Goal: Task Accomplishment & Management: Complete application form

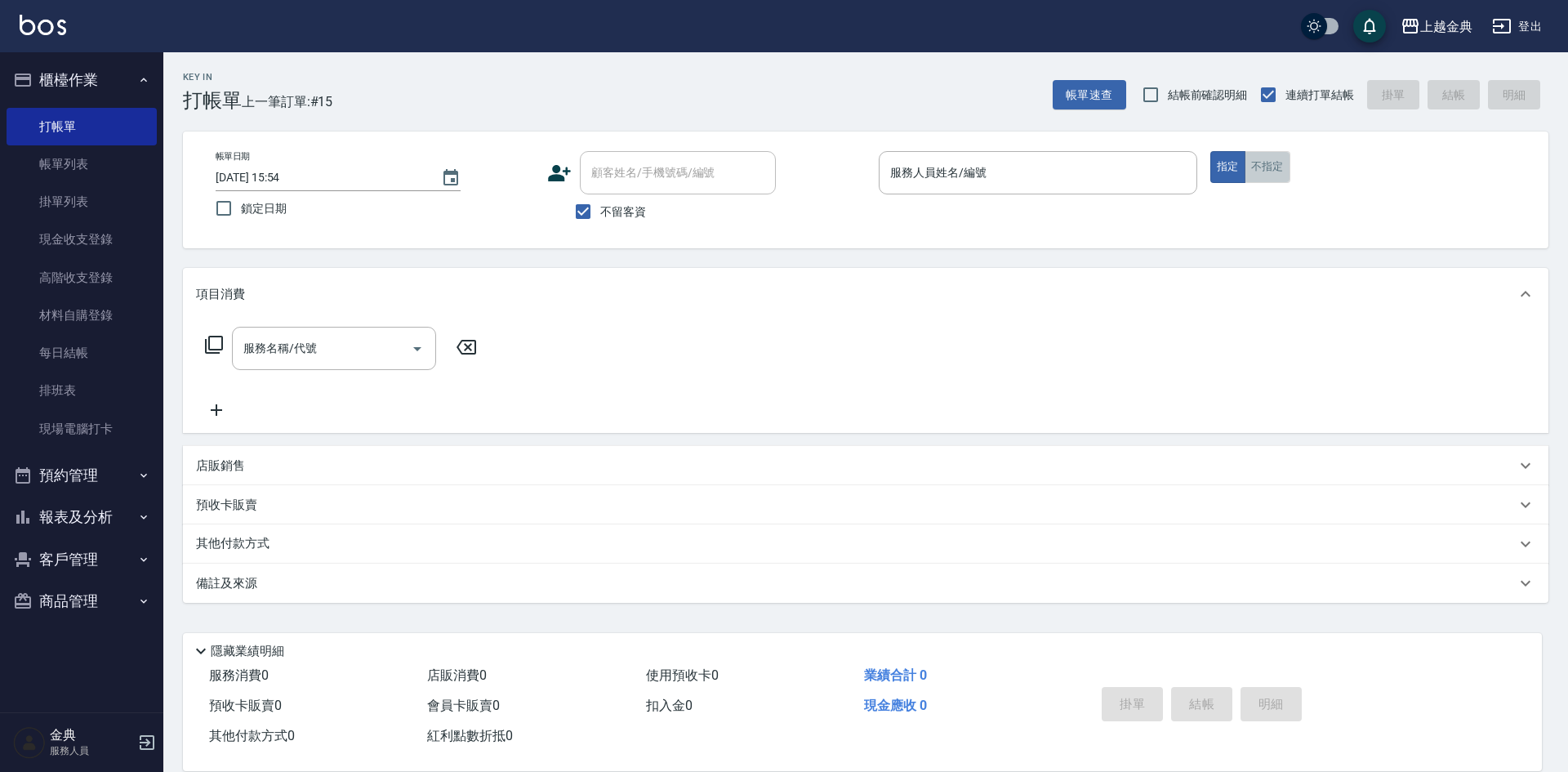
click at [1275, 173] on button "不指定" at bounding box center [1267, 168] width 46 height 32
drag, startPoint x: 1110, startPoint y: 197, endPoint x: 1078, endPoint y: 204, distance: 32.8
click at [1109, 197] on p at bounding box center [1038, 203] width 318 height 17
click at [940, 182] on div "服務人員姓名/編號" at bounding box center [1038, 173] width 318 height 43
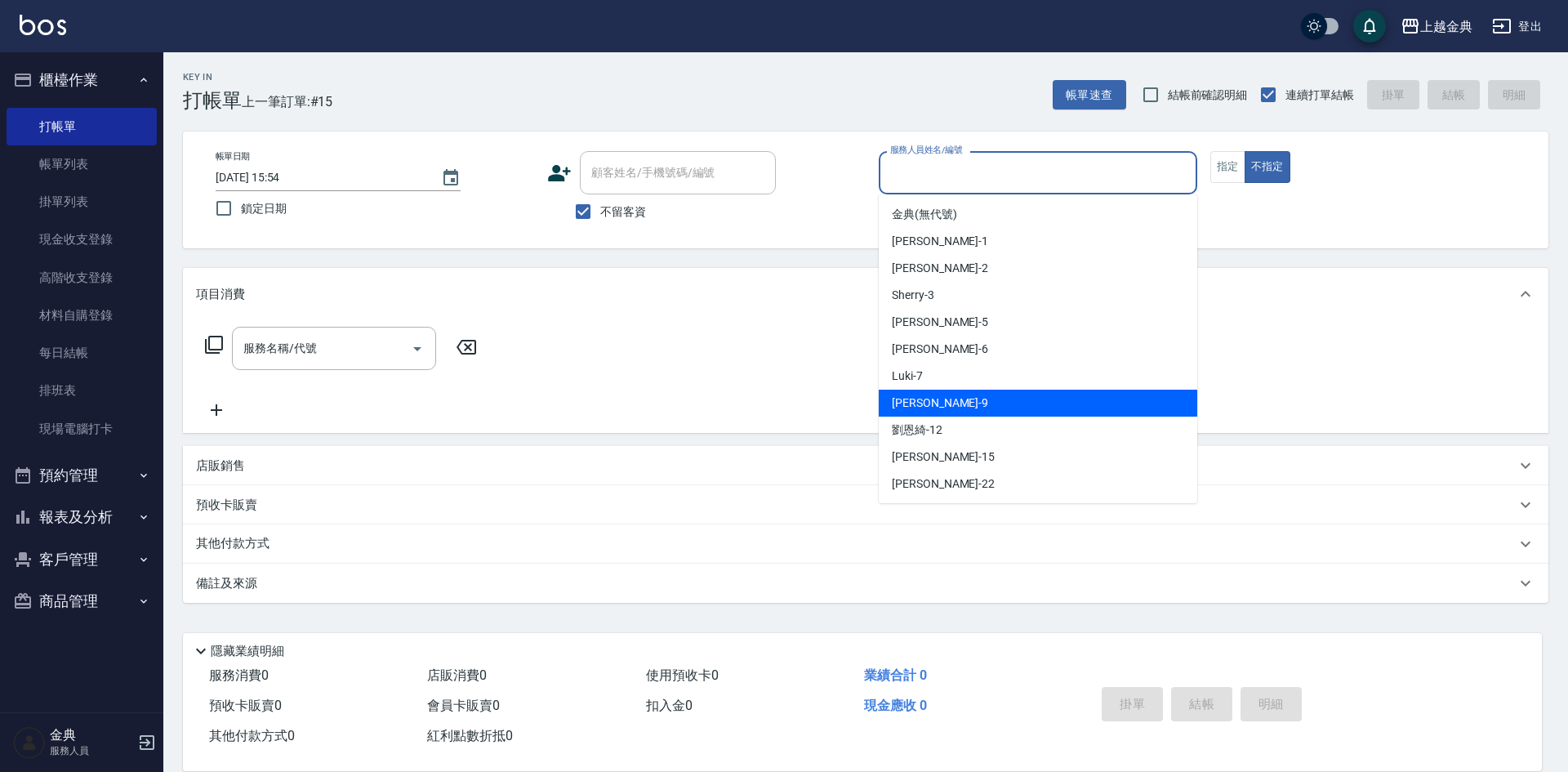
drag, startPoint x: 933, startPoint y: 390, endPoint x: 933, endPoint y: 381, distance: 9.0
click at [933, 386] on ul "金典 (無代號) [PERSON_NAME] -1 Cindy -2 Sherry -3 [PERSON_NAME] -5 [PERSON_NAME] -6 …" at bounding box center [1038, 349] width 318 height 309
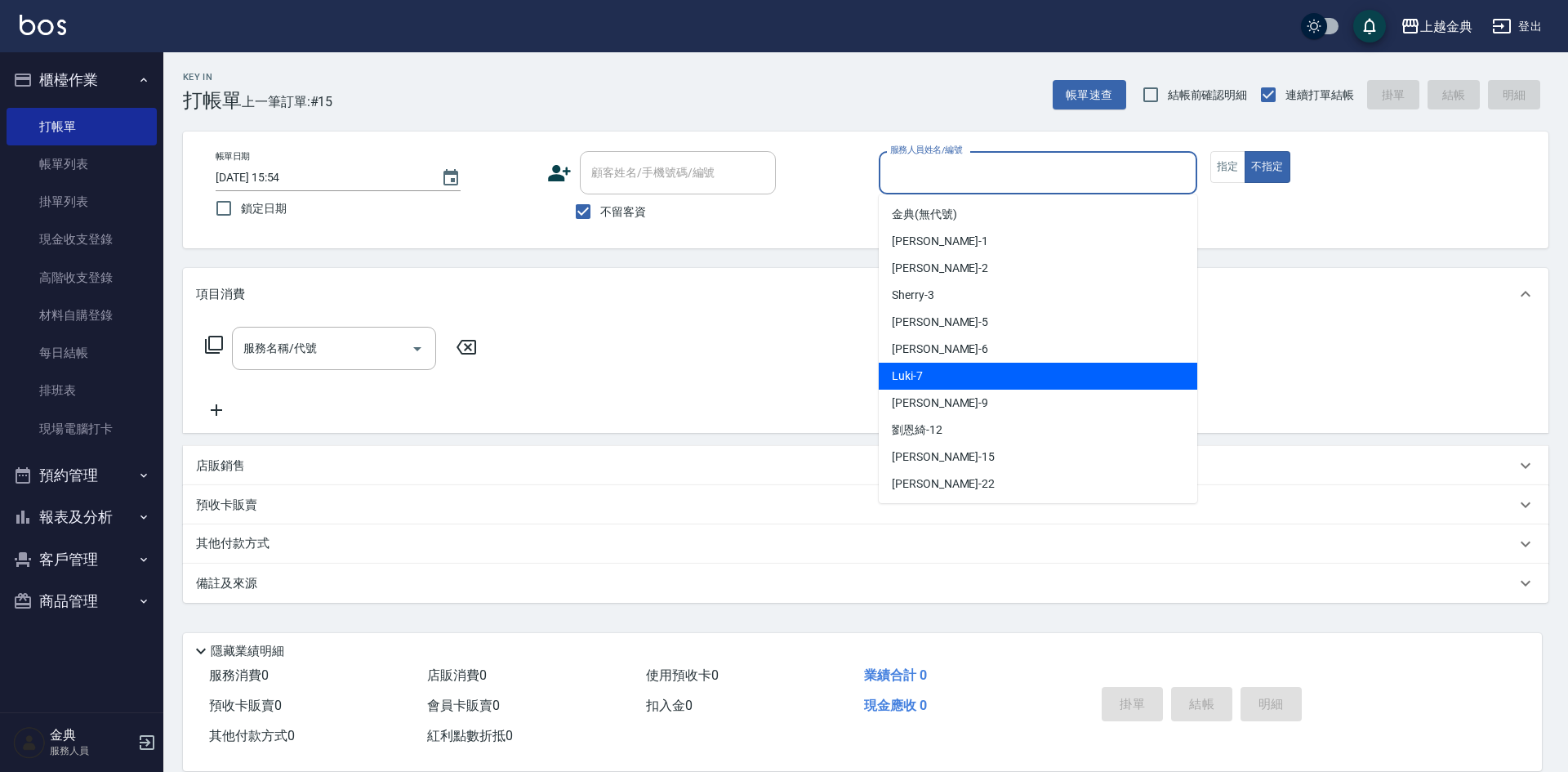
click at [933, 380] on div "Luki -7" at bounding box center [1038, 376] width 318 height 27
type input "Luki-7"
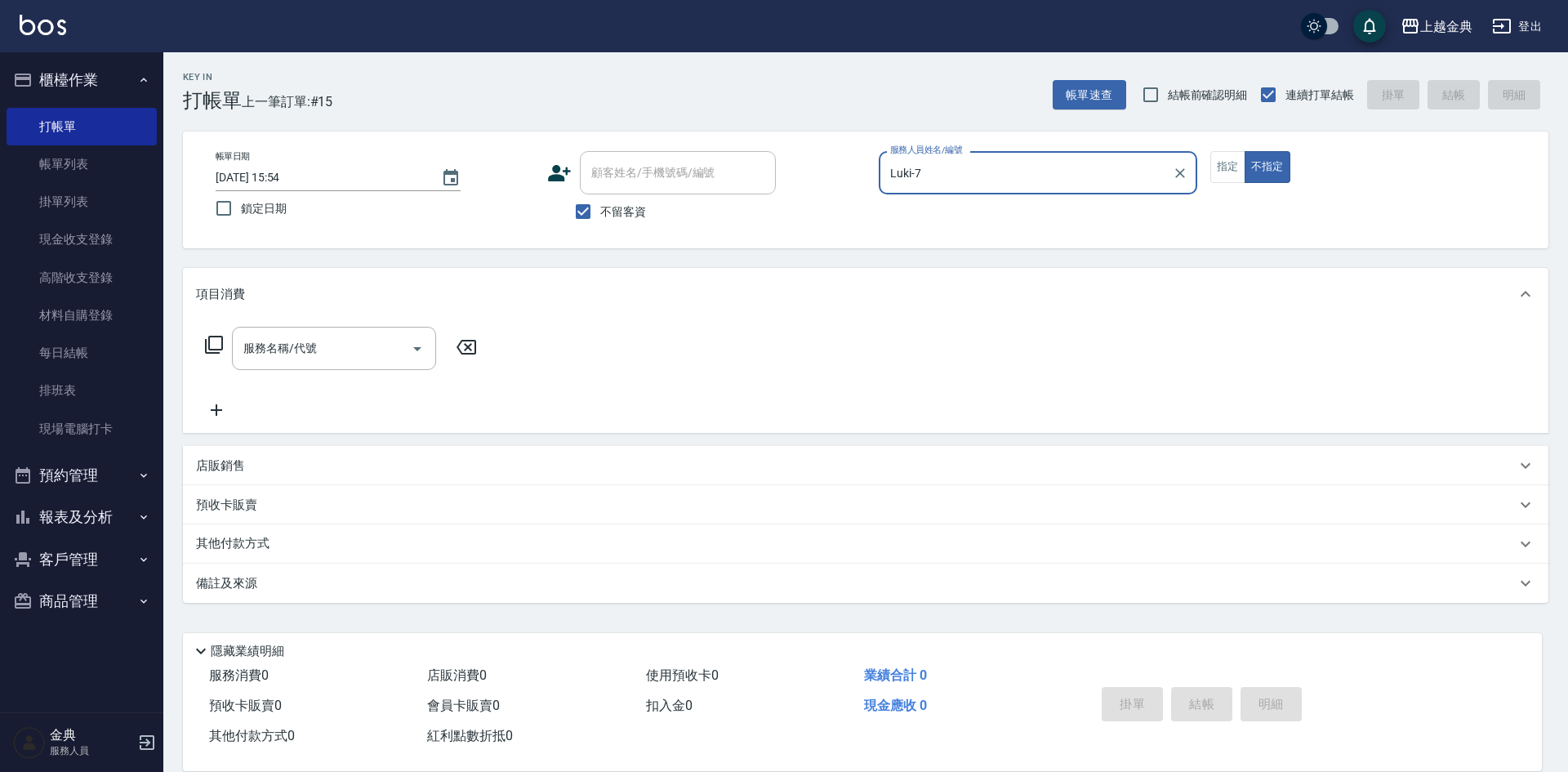
click at [215, 343] on icon at bounding box center [213, 344] width 20 height 20
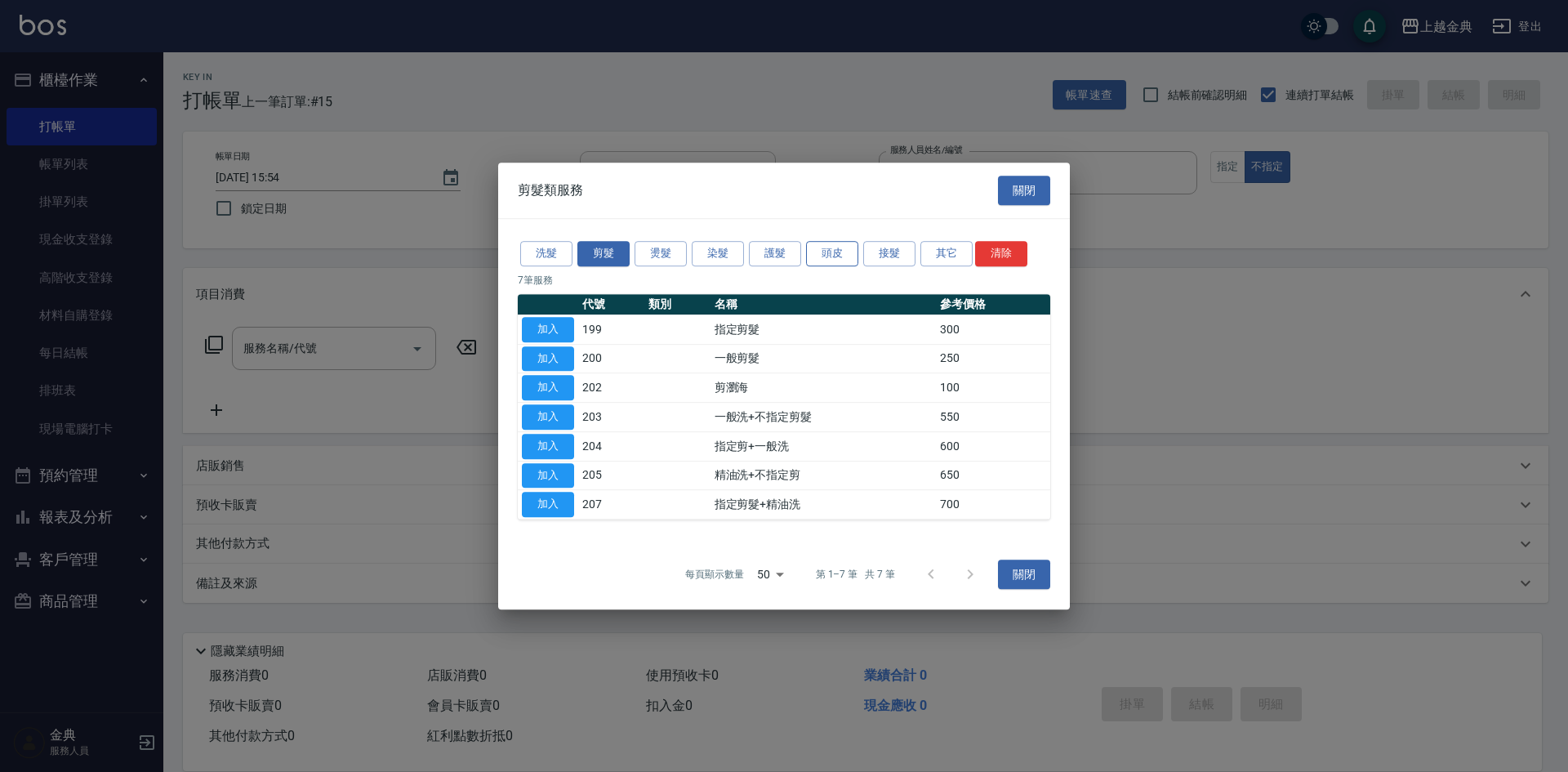
click at [836, 248] on button "頭皮" at bounding box center [833, 254] width 52 height 25
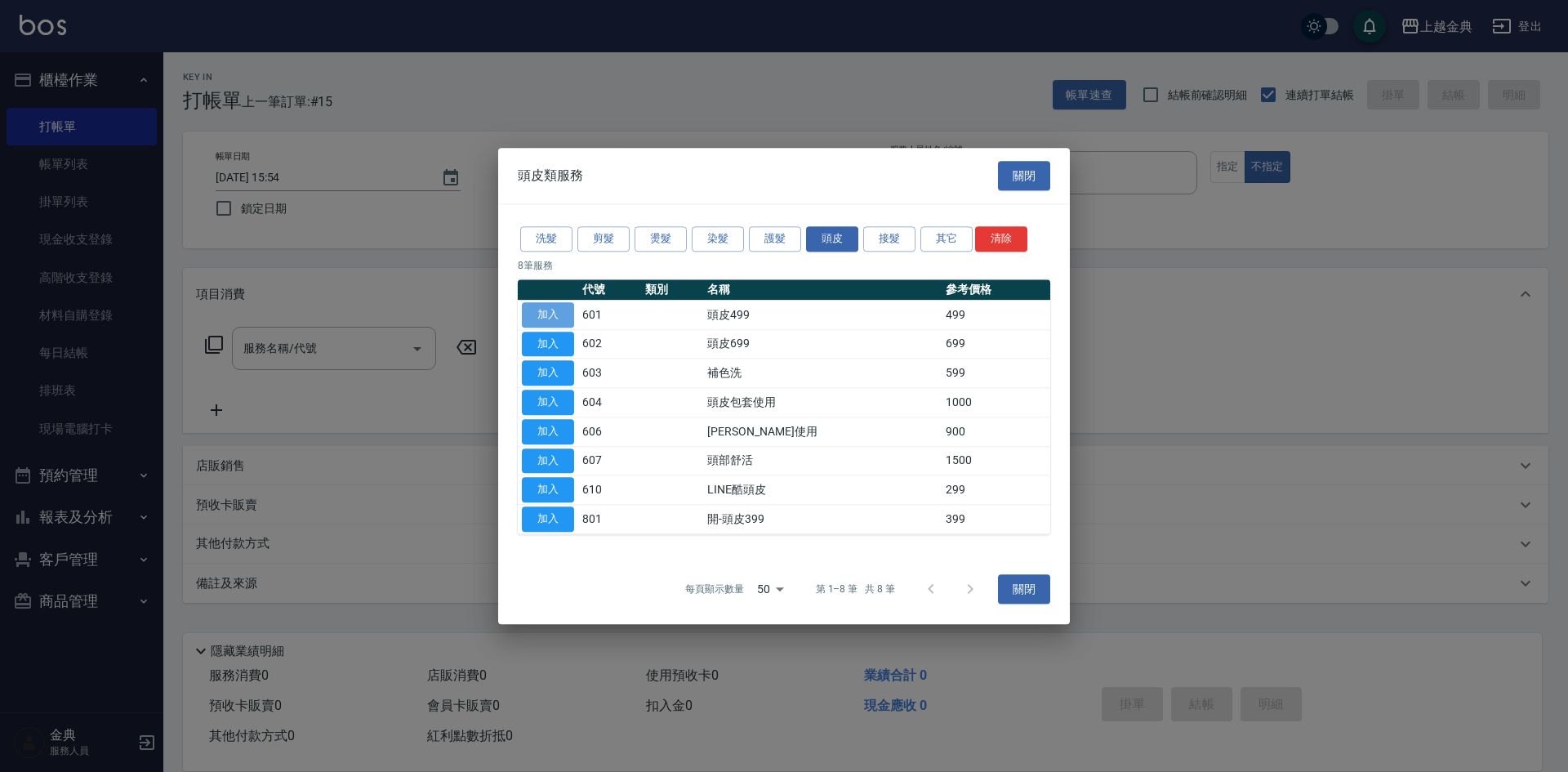
click at [544, 311] on button "加入" at bounding box center [548, 314] width 52 height 25
type input "頭皮499(601)"
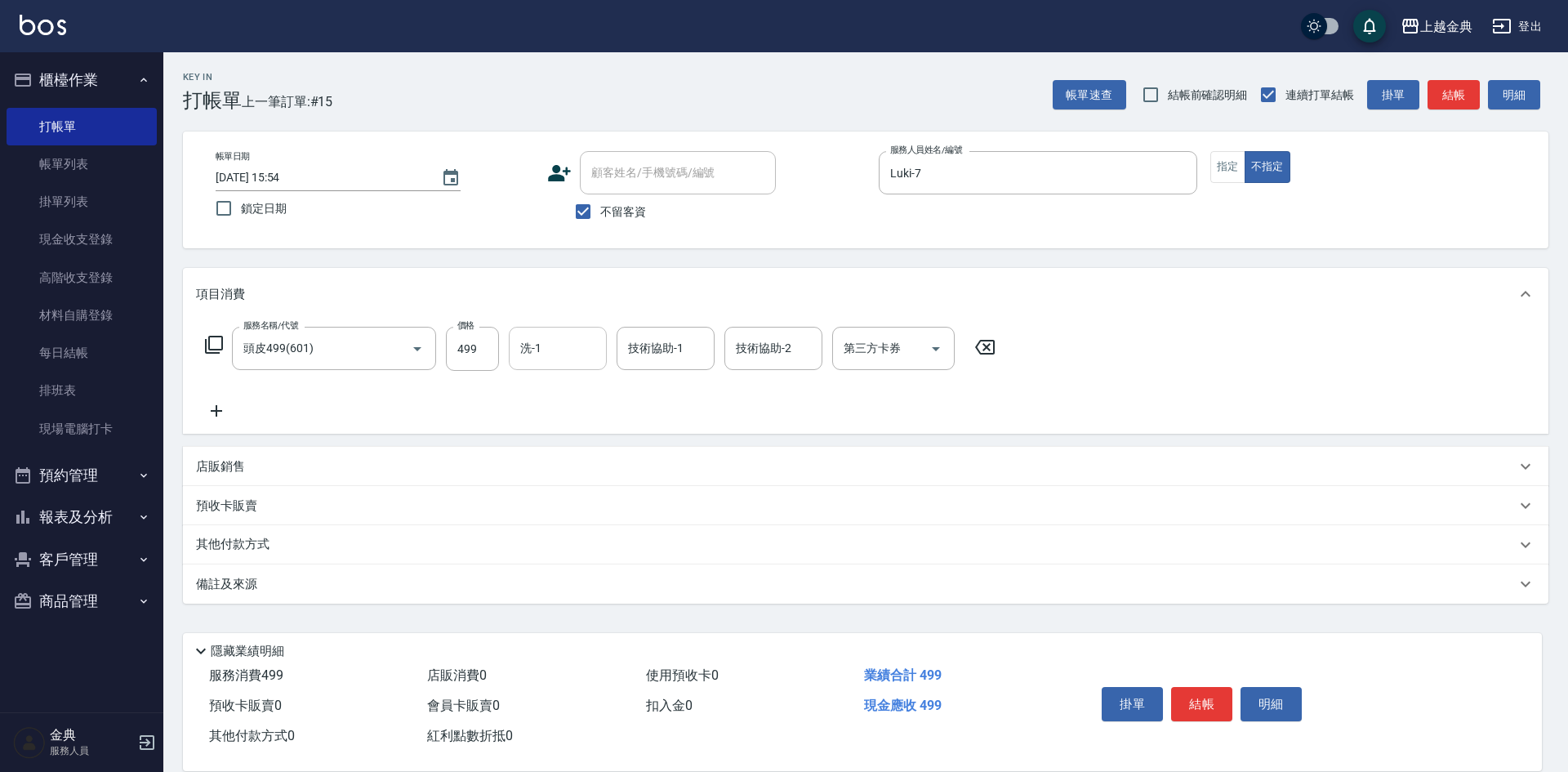
click at [550, 351] on input "洗-1" at bounding box center [558, 348] width 83 height 29
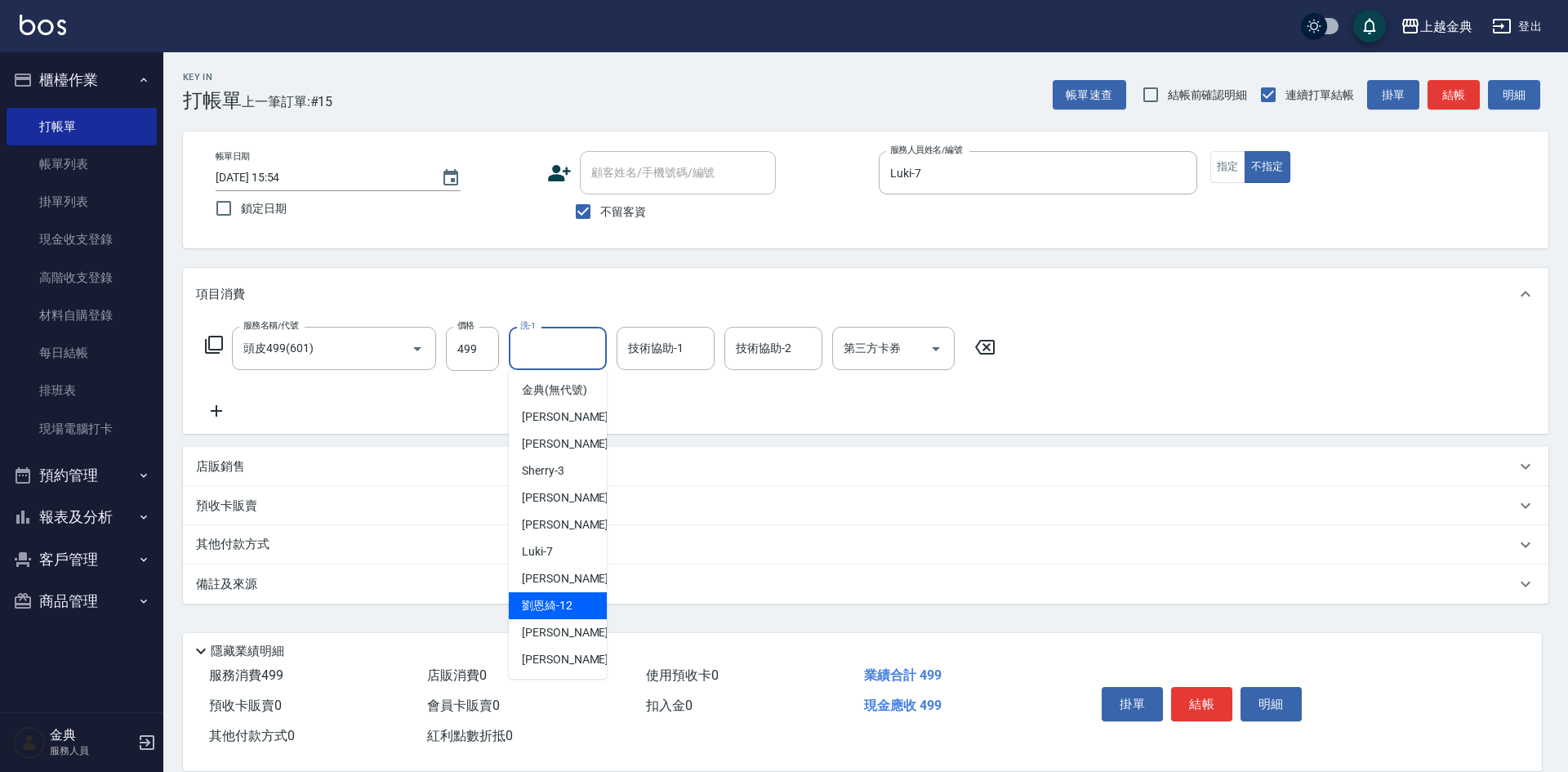
click at [582, 619] on div "[PERSON_NAME]-12" at bounding box center [558, 605] width 98 height 27
type input "[PERSON_NAME]-12"
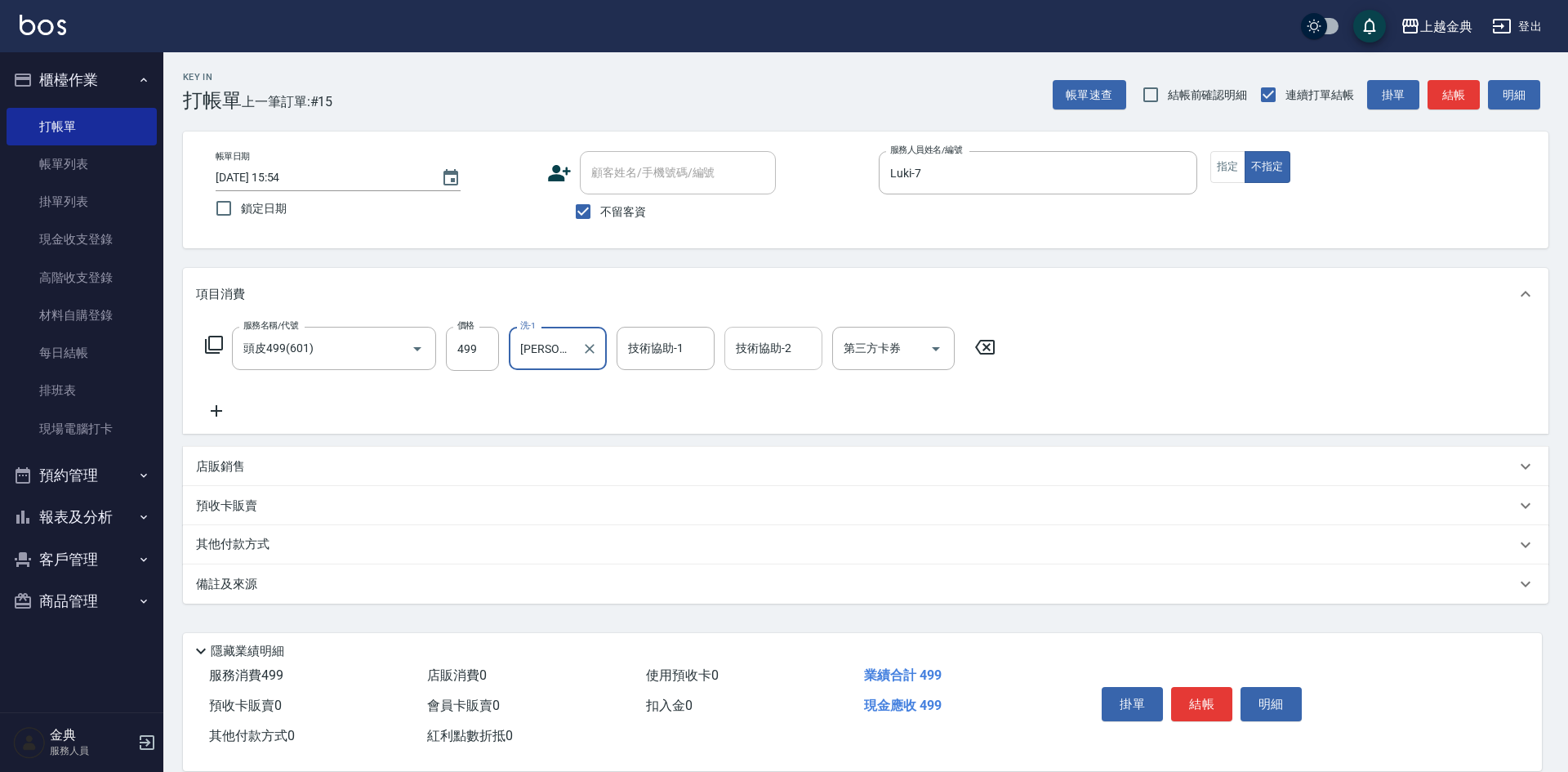
click at [787, 331] on div "技術協助-2" at bounding box center [773, 348] width 98 height 43
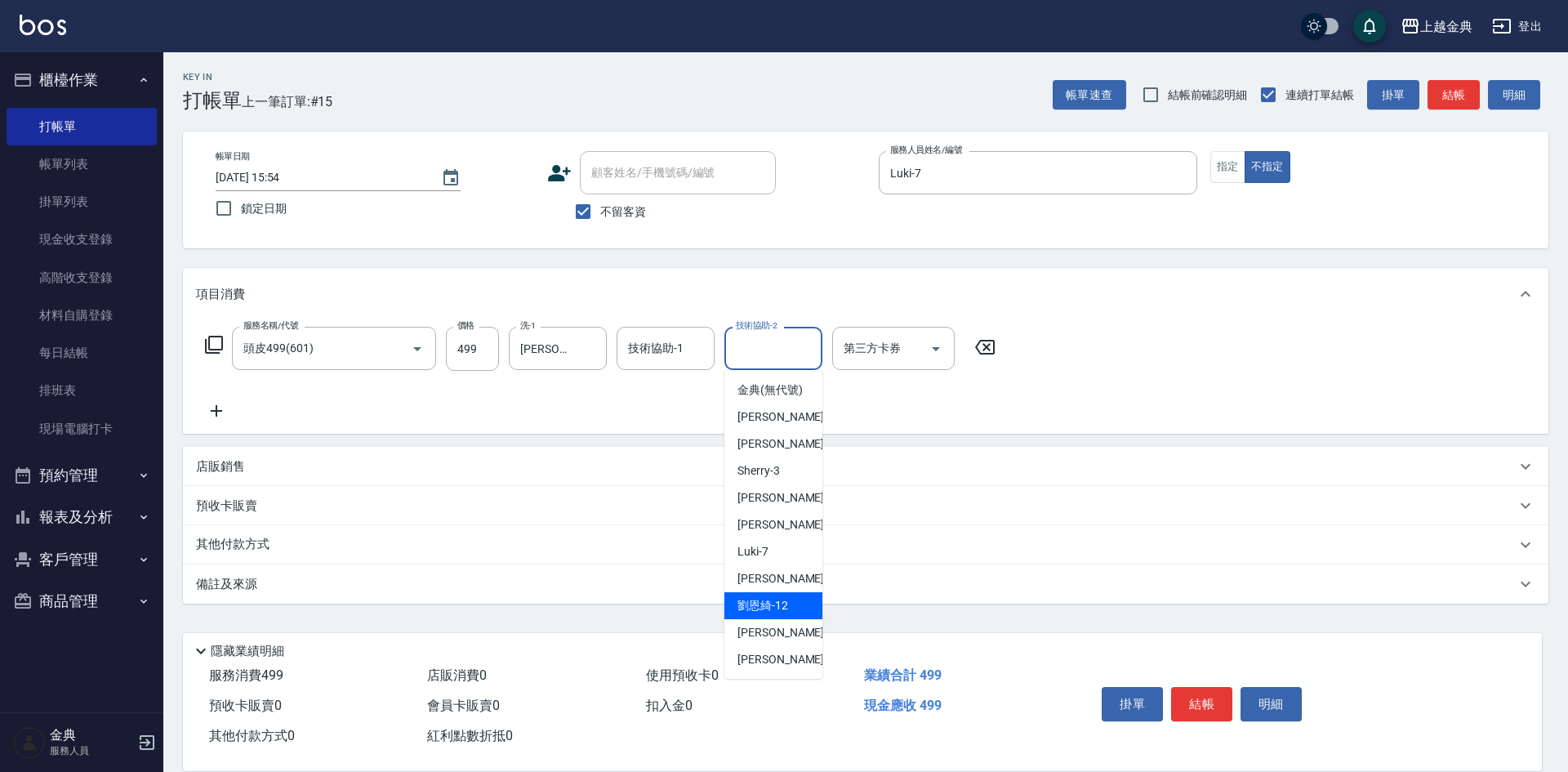
click at [797, 619] on div "[PERSON_NAME]-12" at bounding box center [773, 605] width 98 height 27
type input "[PERSON_NAME]-12"
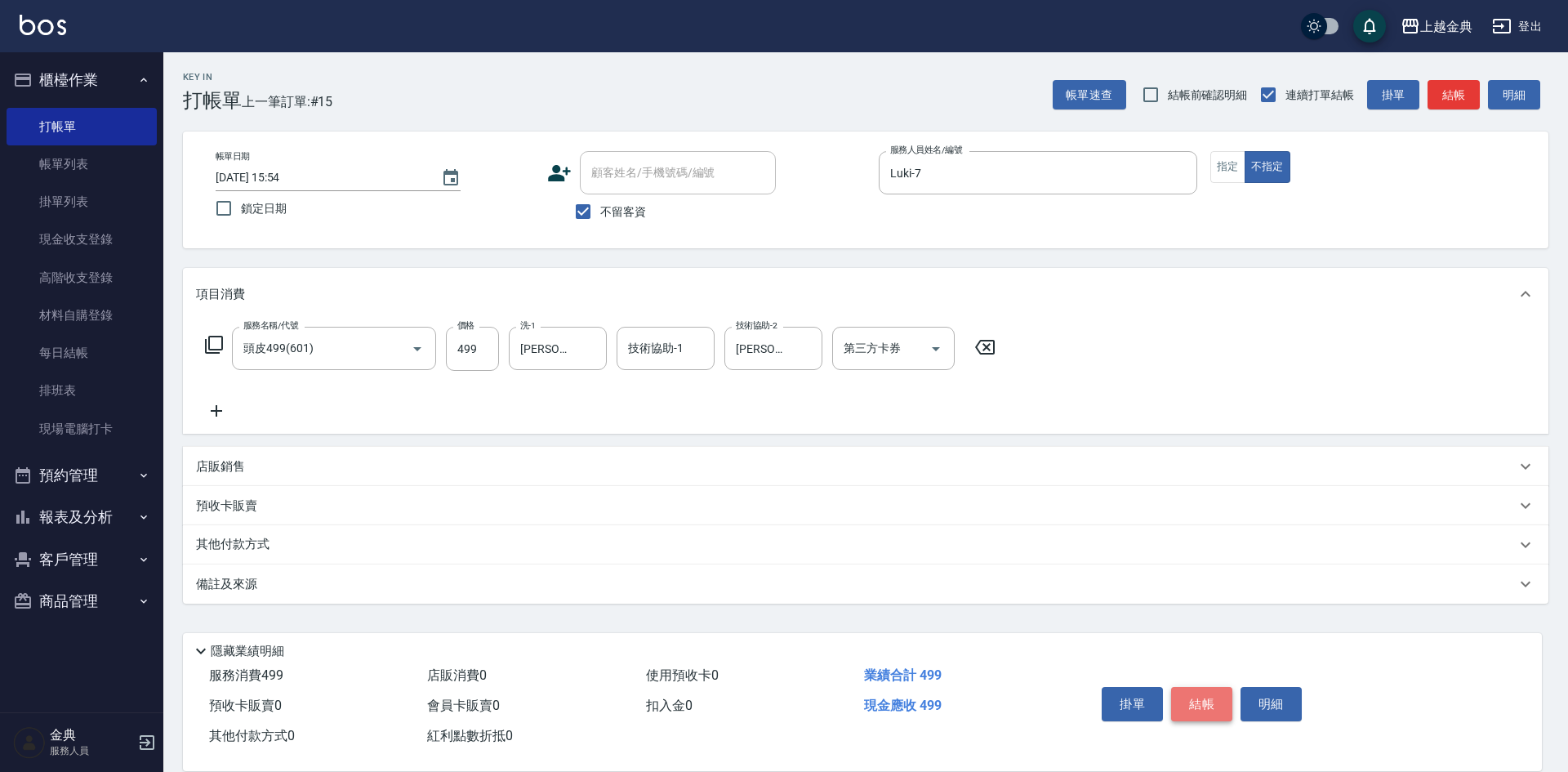
click at [1196, 687] on button "結帳" at bounding box center [1201, 704] width 61 height 35
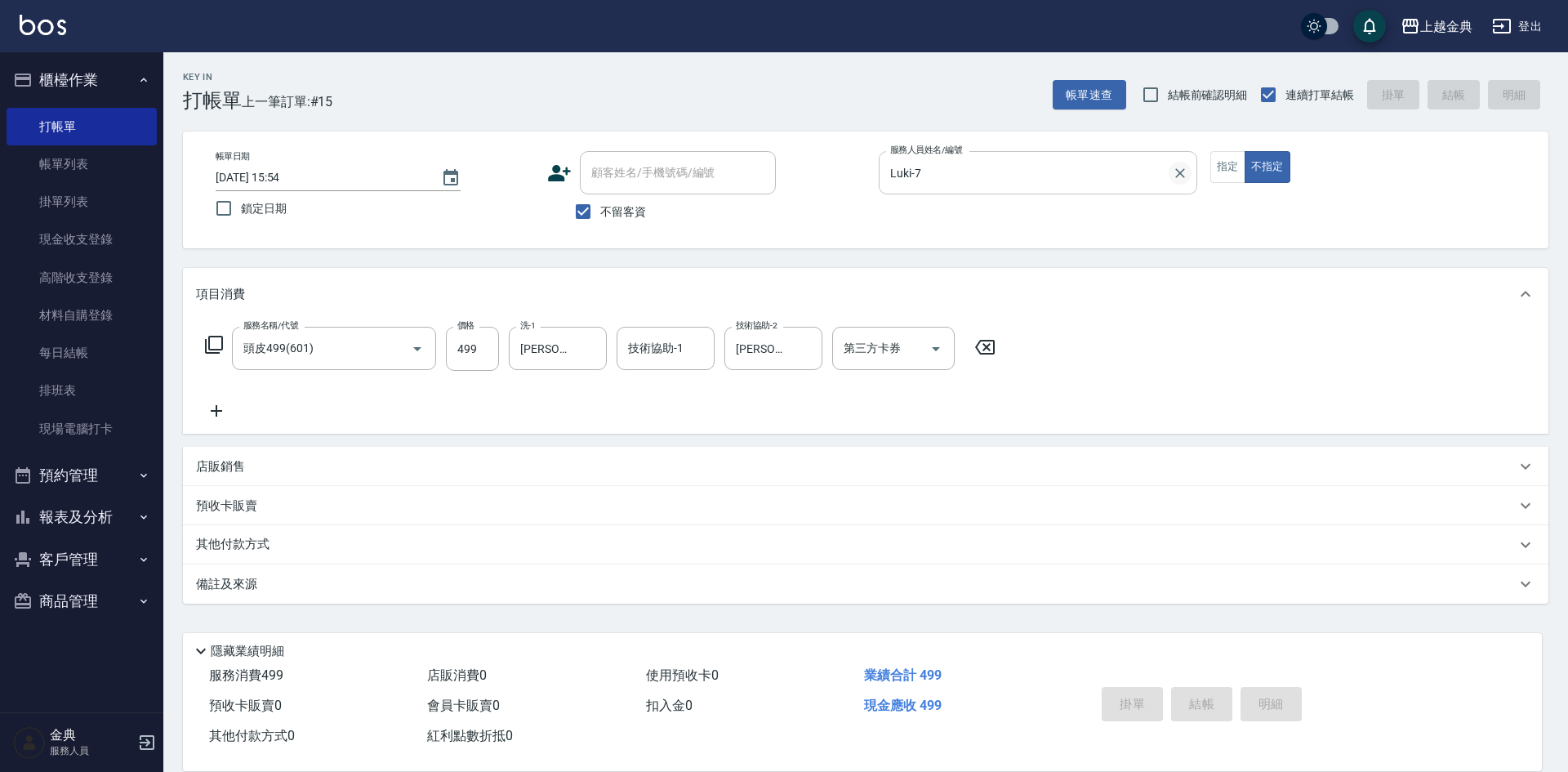
type input "[DATE] 17:01"
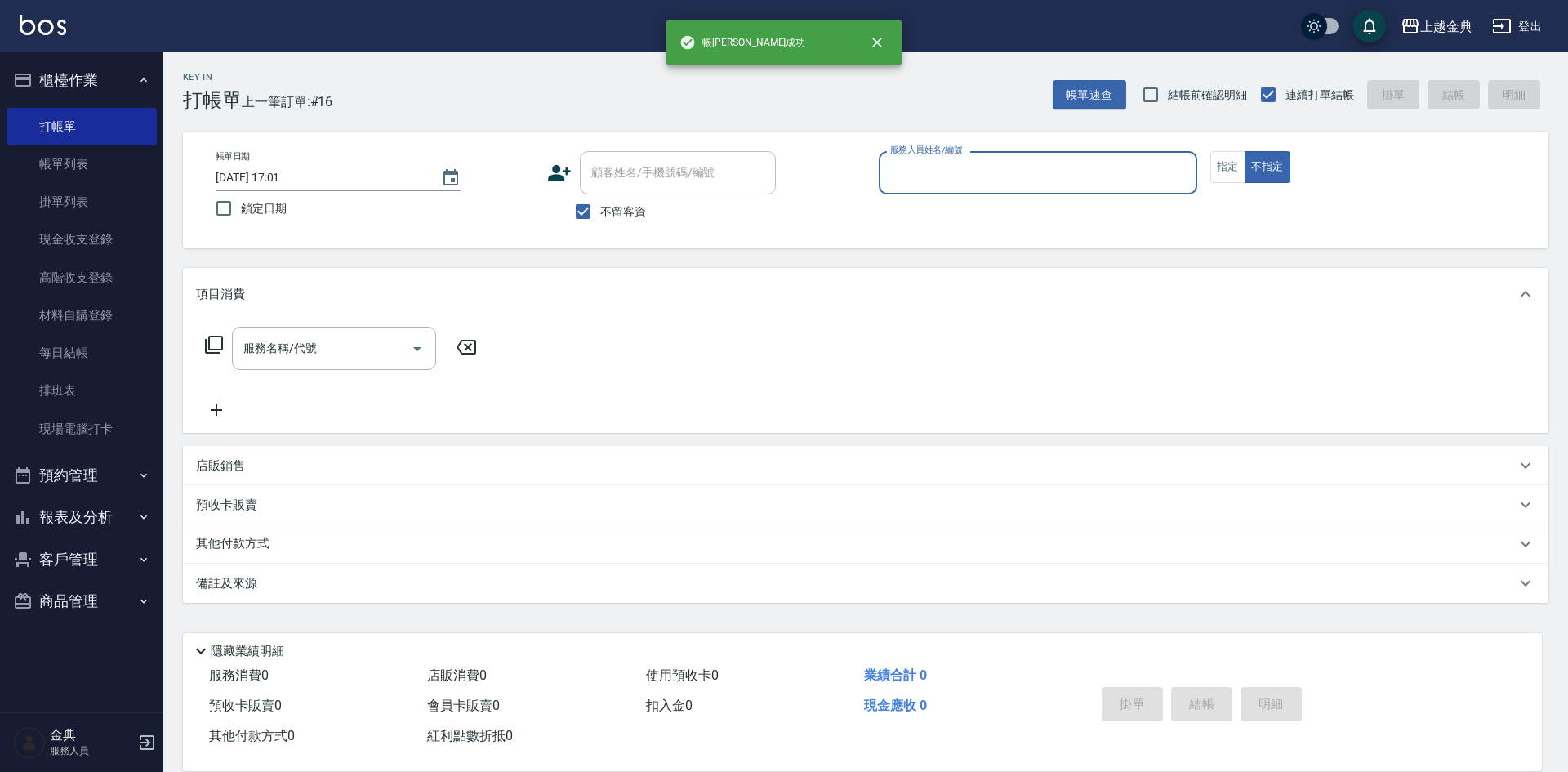
click at [1078, 167] on input "服務人員姓名/編號" at bounding box center [1038, 172] width 304 height 29
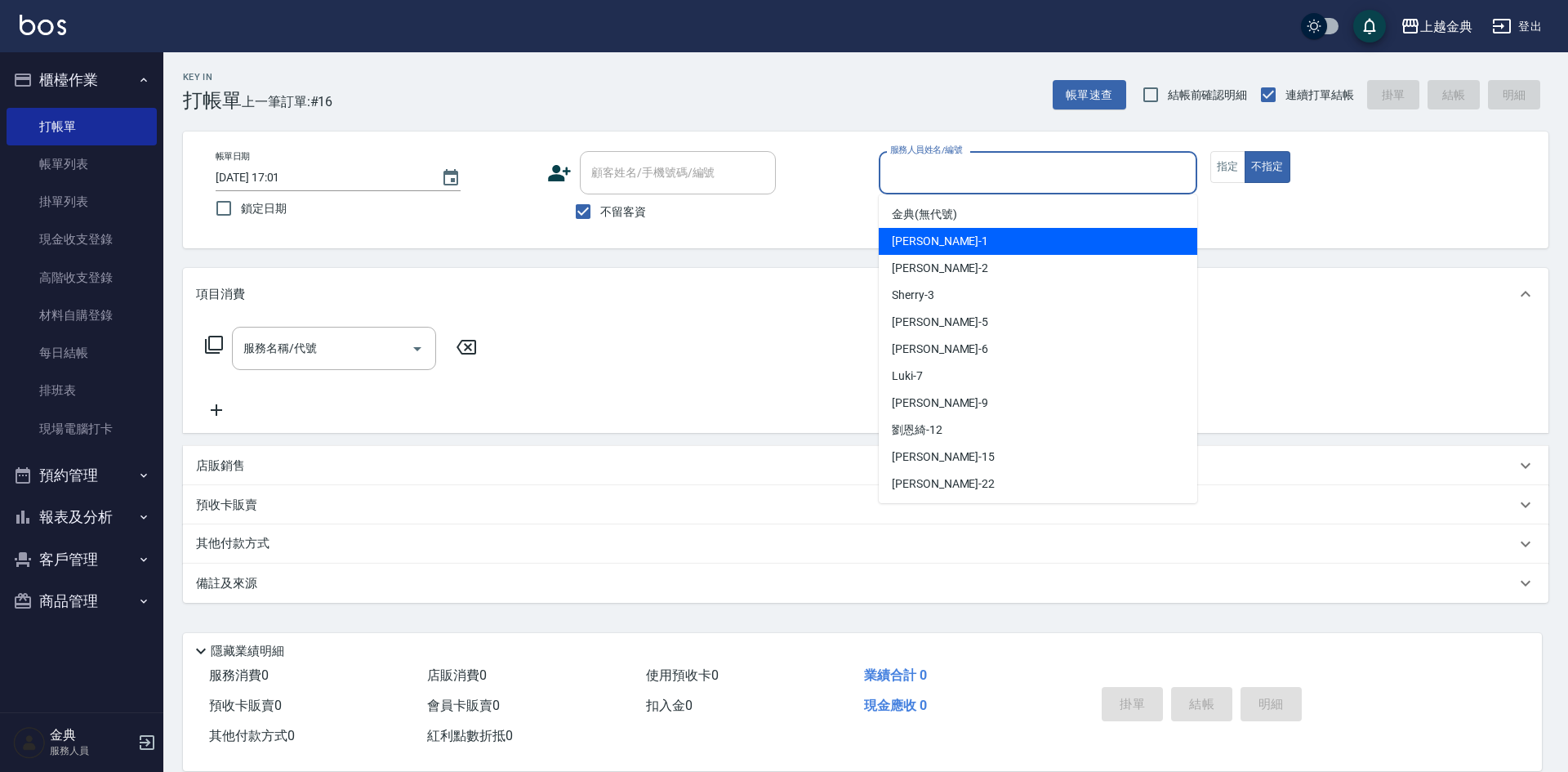
click at [1053, 250] on div "Emma -1" at bounding box center [1038, 241] width 318 height 27
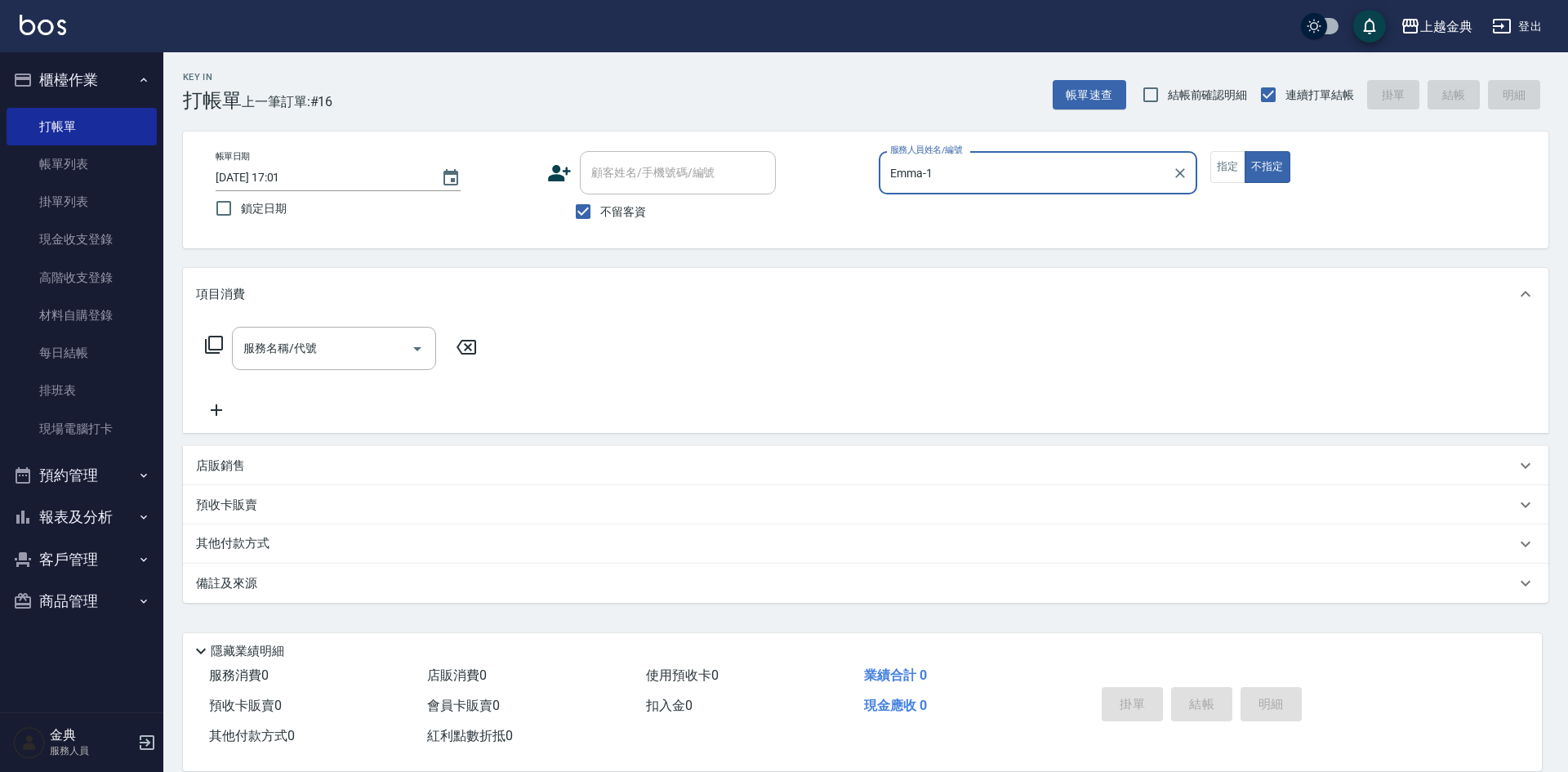
click at [1019, 163] on input "Emma-1" at bounding box center [1025, 172] width 280 height 29
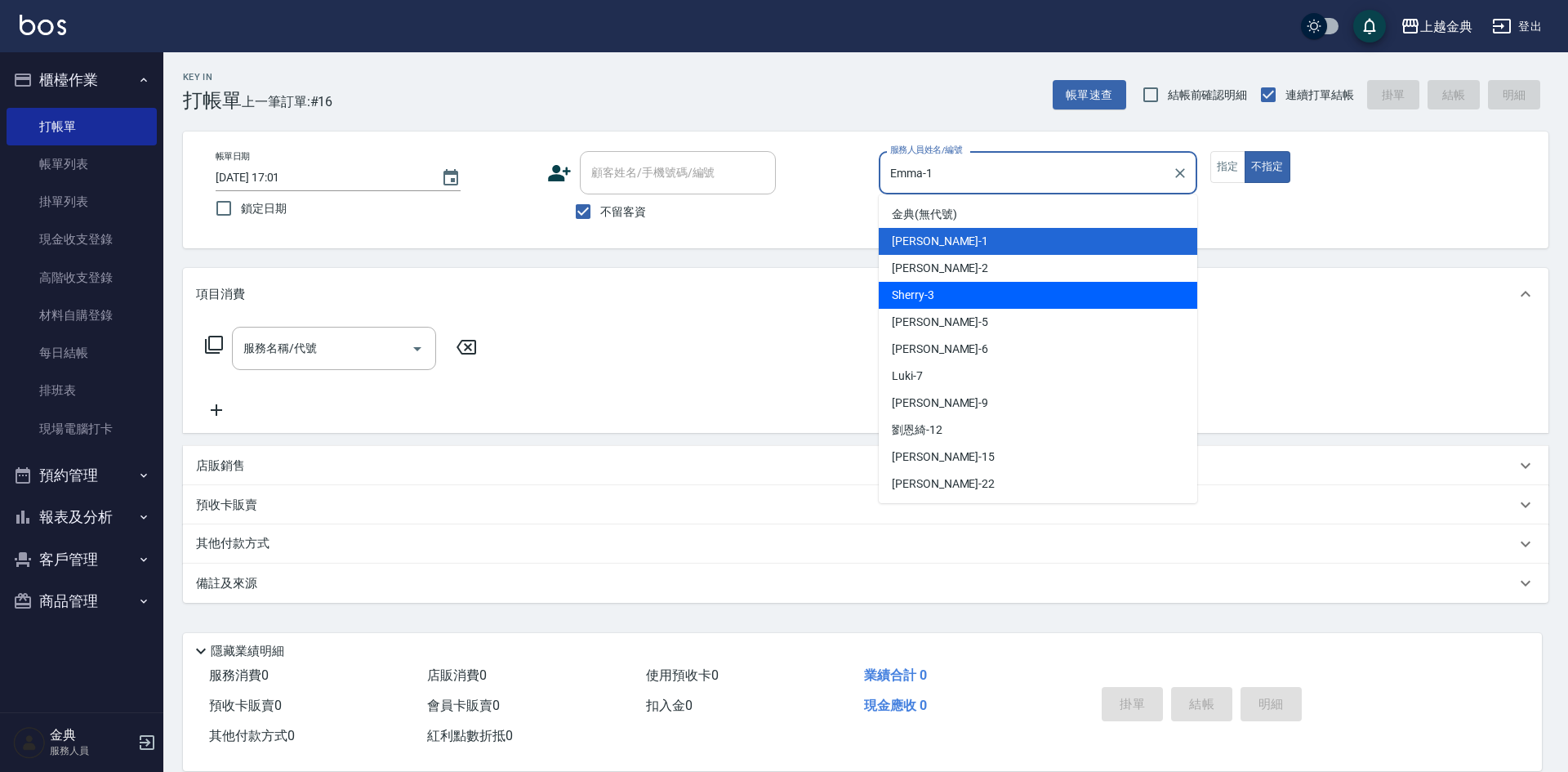
click at [1001, 293] on div "Sherry -3" at bounding box center [1038, 295] width 318 height 27
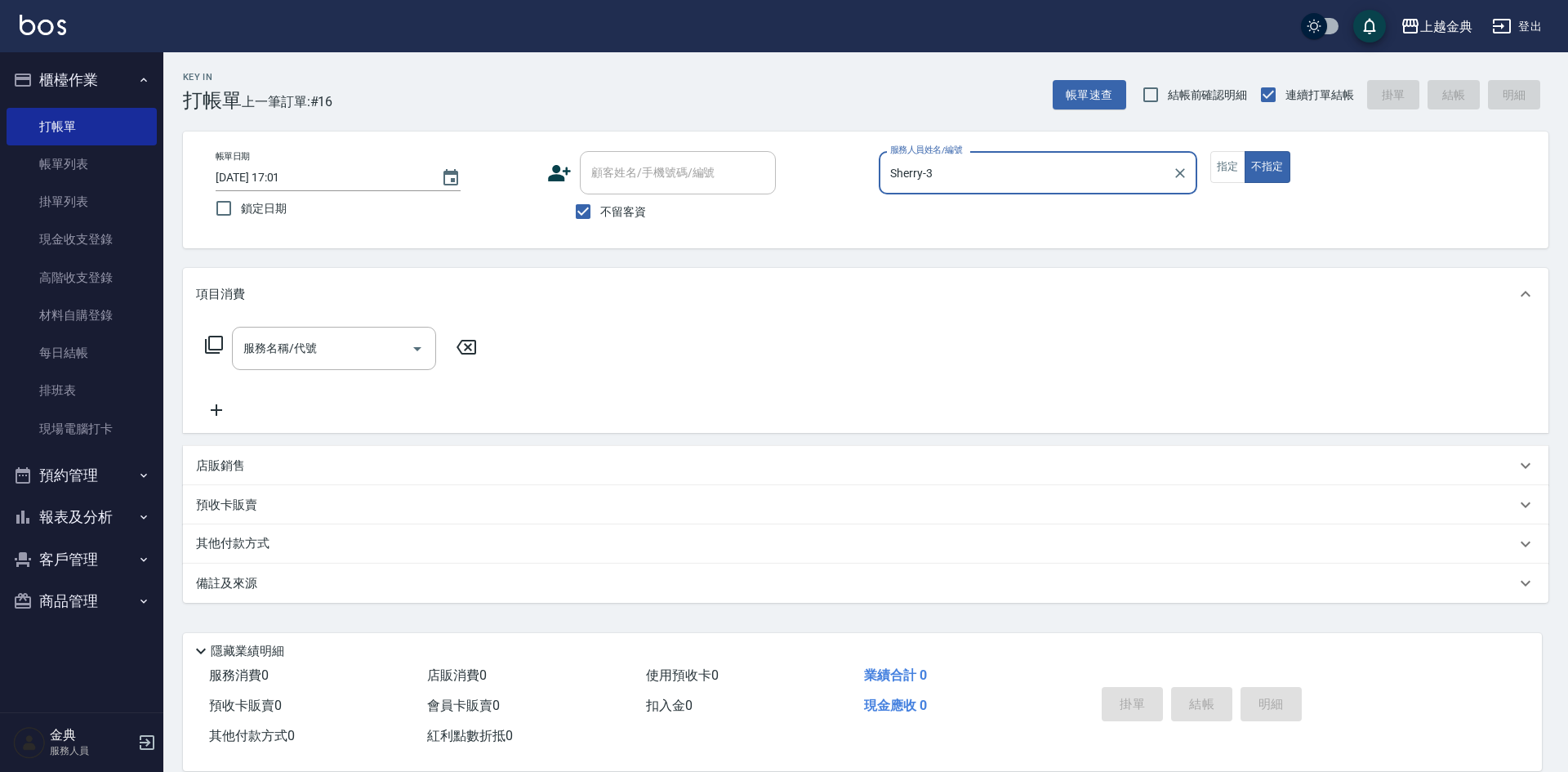
click at [982, 174] on input "Sherry-3" at bounding box center [1025, 172] width 280 height 29
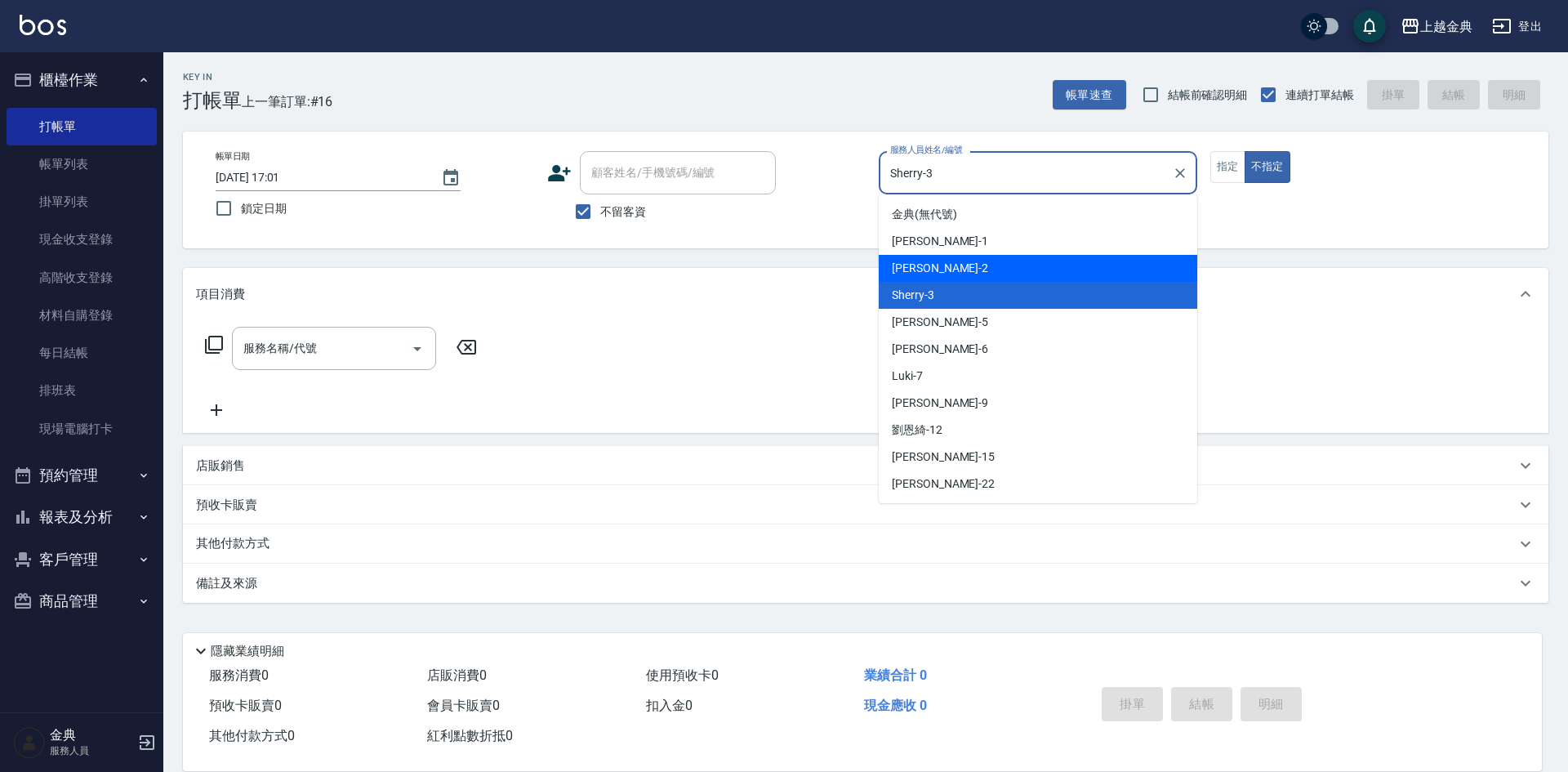
drag, startPoint x: 987, startPoint y: 264, endPoint x: 881, endPoint y: 273, distance: 106.4
click at [987, 265] on div "Cindy -2" at bounding box center [1038, 268] width 318 height 27
type input "Cindy-2"
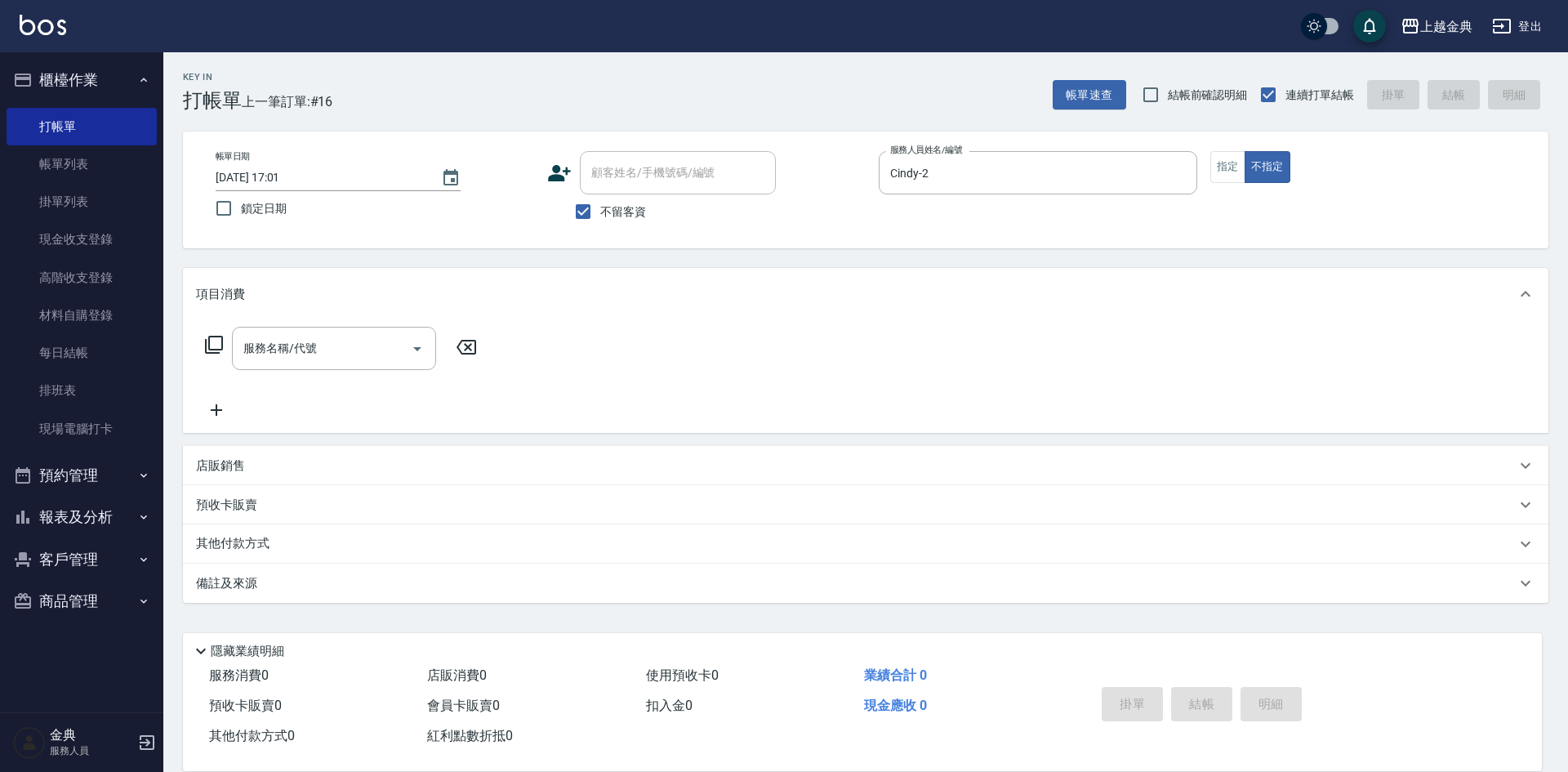
click at [219, 342] on icon at bounding box center [213, 344] width 20 height 20
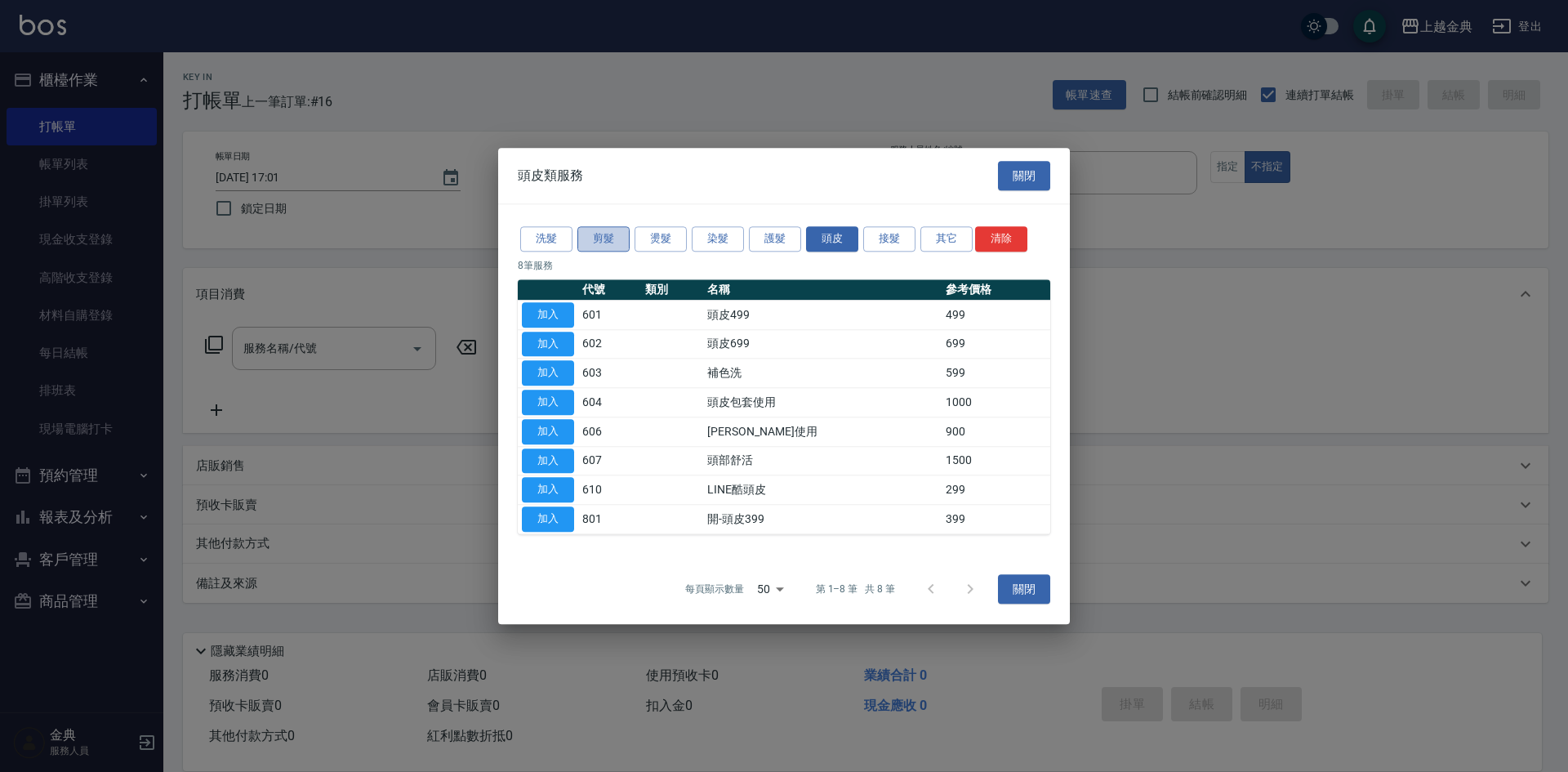
click at [602, 235] on button "剪髮" at bounding box center [603, 239] width 52 height 25
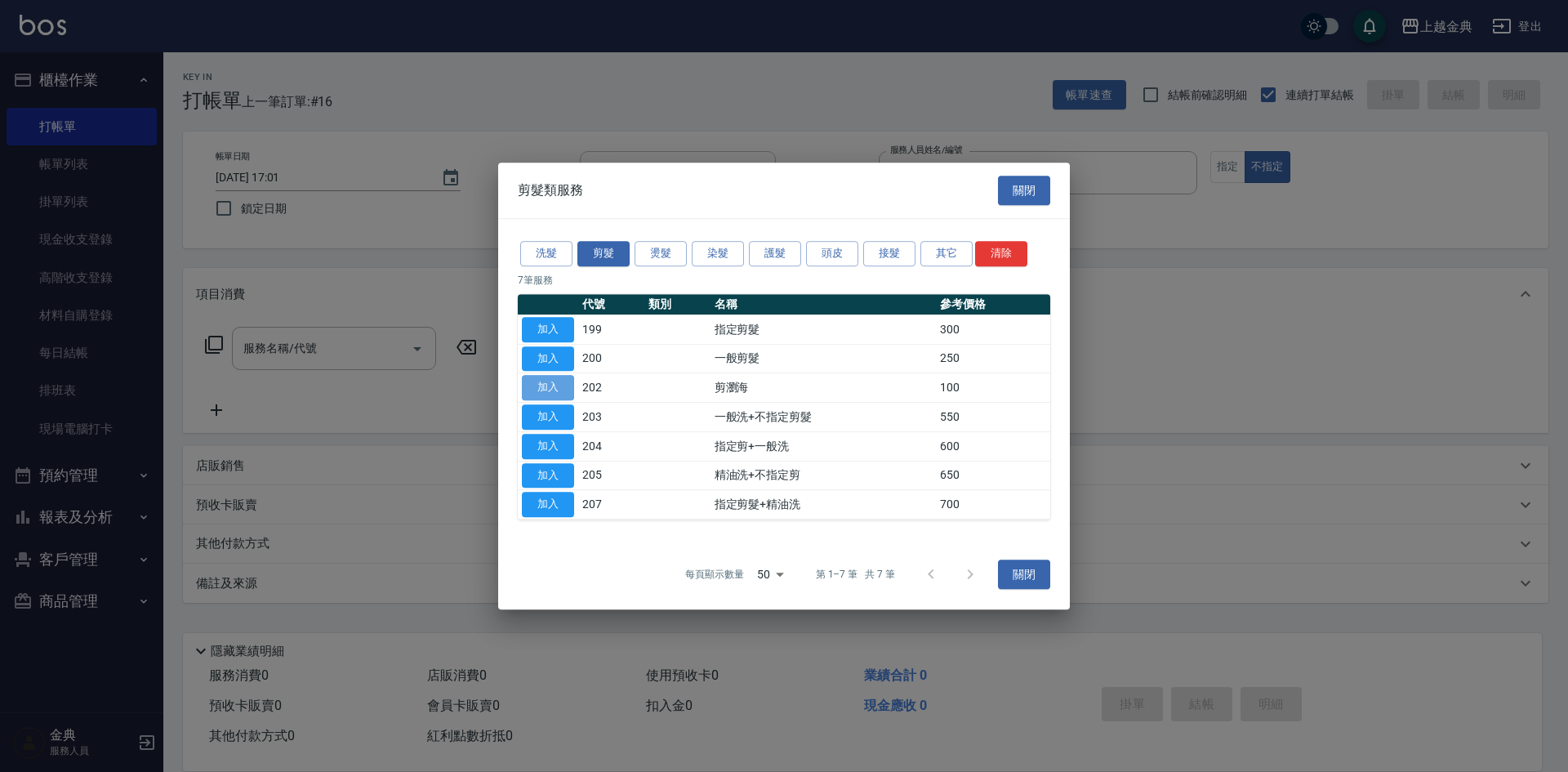
click at [530, 385] on button "加入" at bounding box center [548, 387] width 52 height 25
type input "剪瀏海(202)"
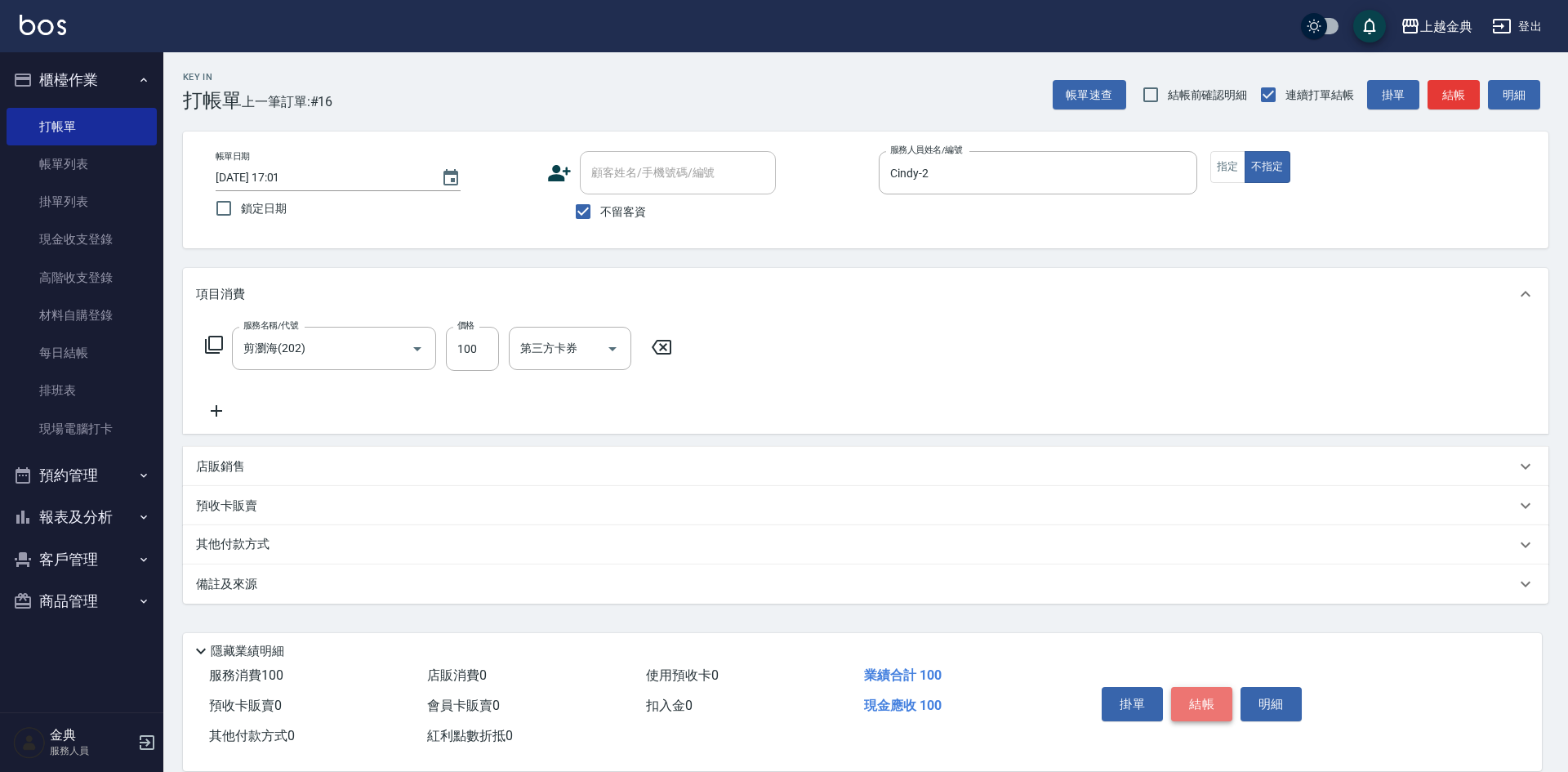
click at [1212, 706] on button "結帳" at bounding box center [1201, 704] width 61 height 35
type input "[DATE] 17:02"
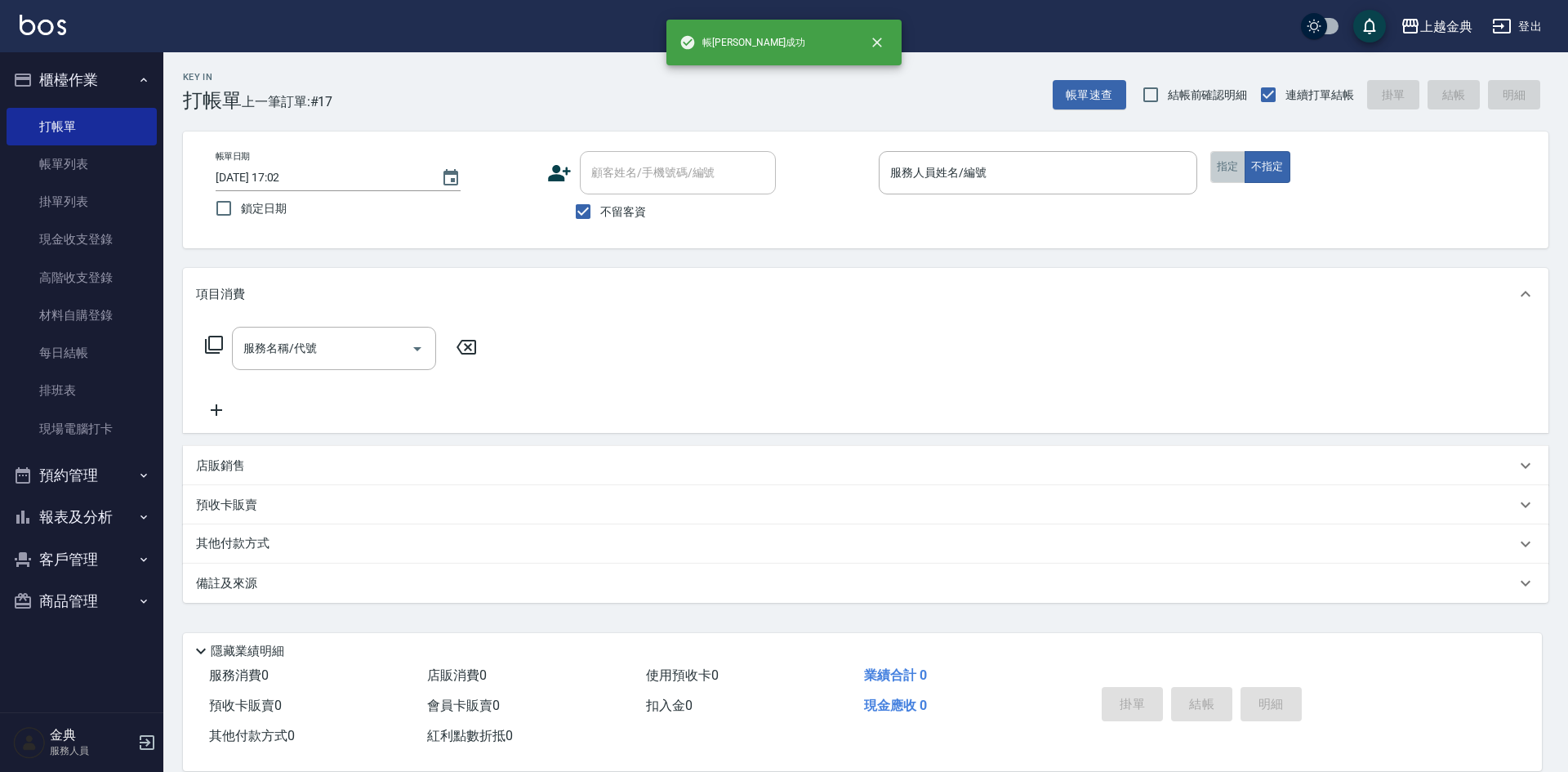
click at [1224, 163] on button "指定" at bounding box center [1228, 168] width 36 height 32
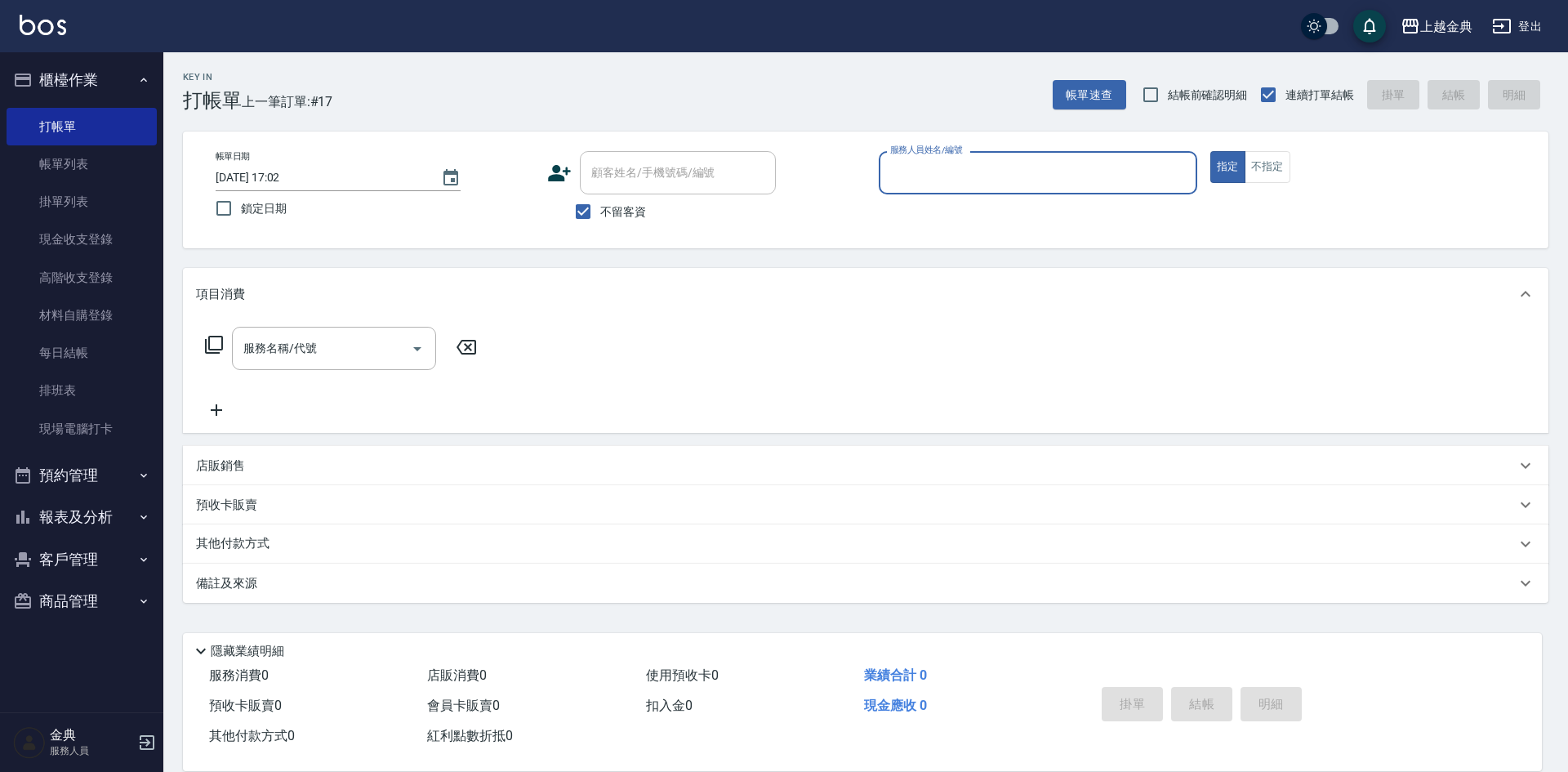
click at [1135, 173] on input "服務人員姓名/編號" at bounding box center [1038, 172] width 304 height 29
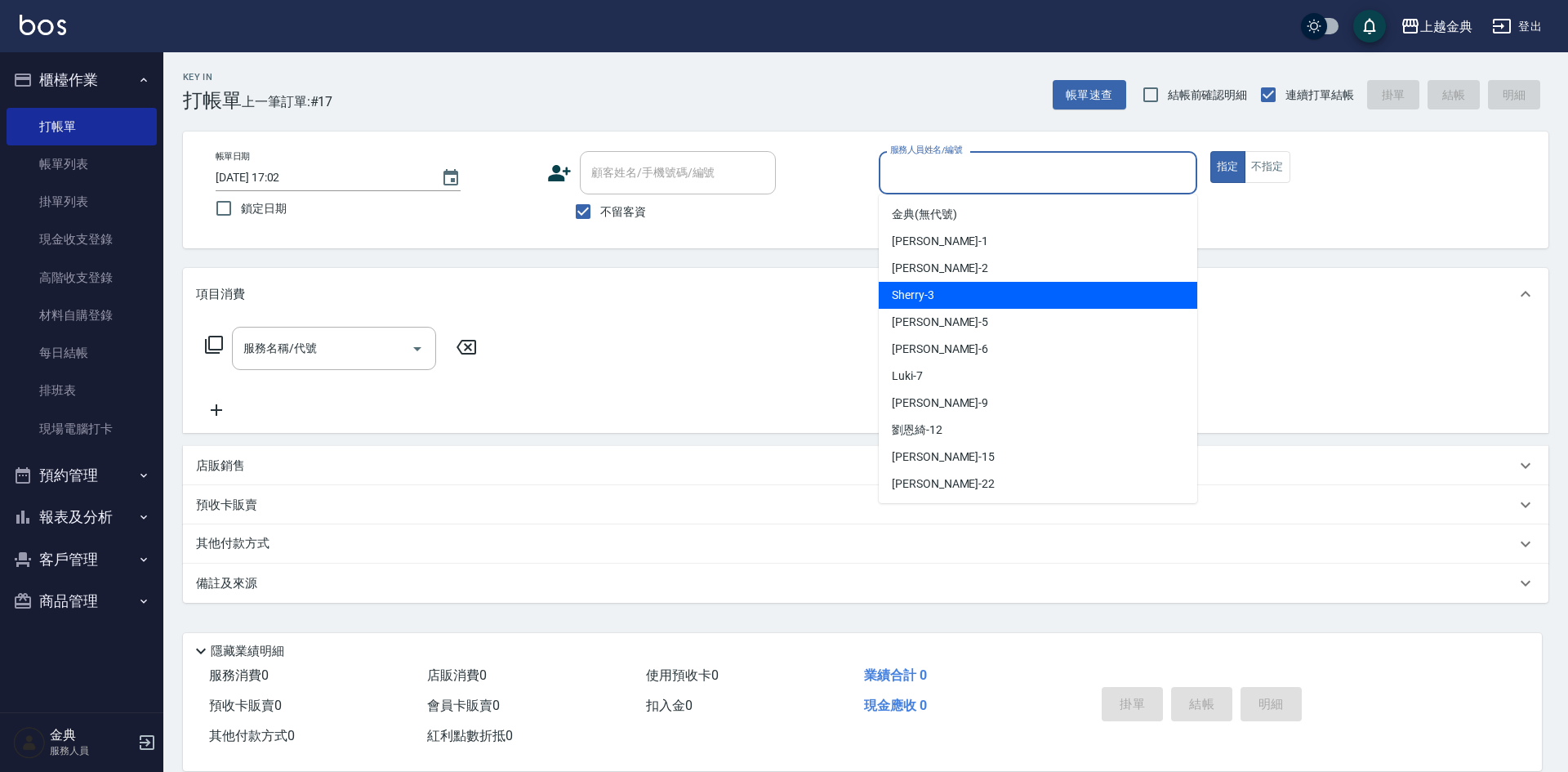
click at [1066, 303] on div "Sherry -3" at bounding box center [1038, 295] width 318 height 27
type input "Sherry-3"
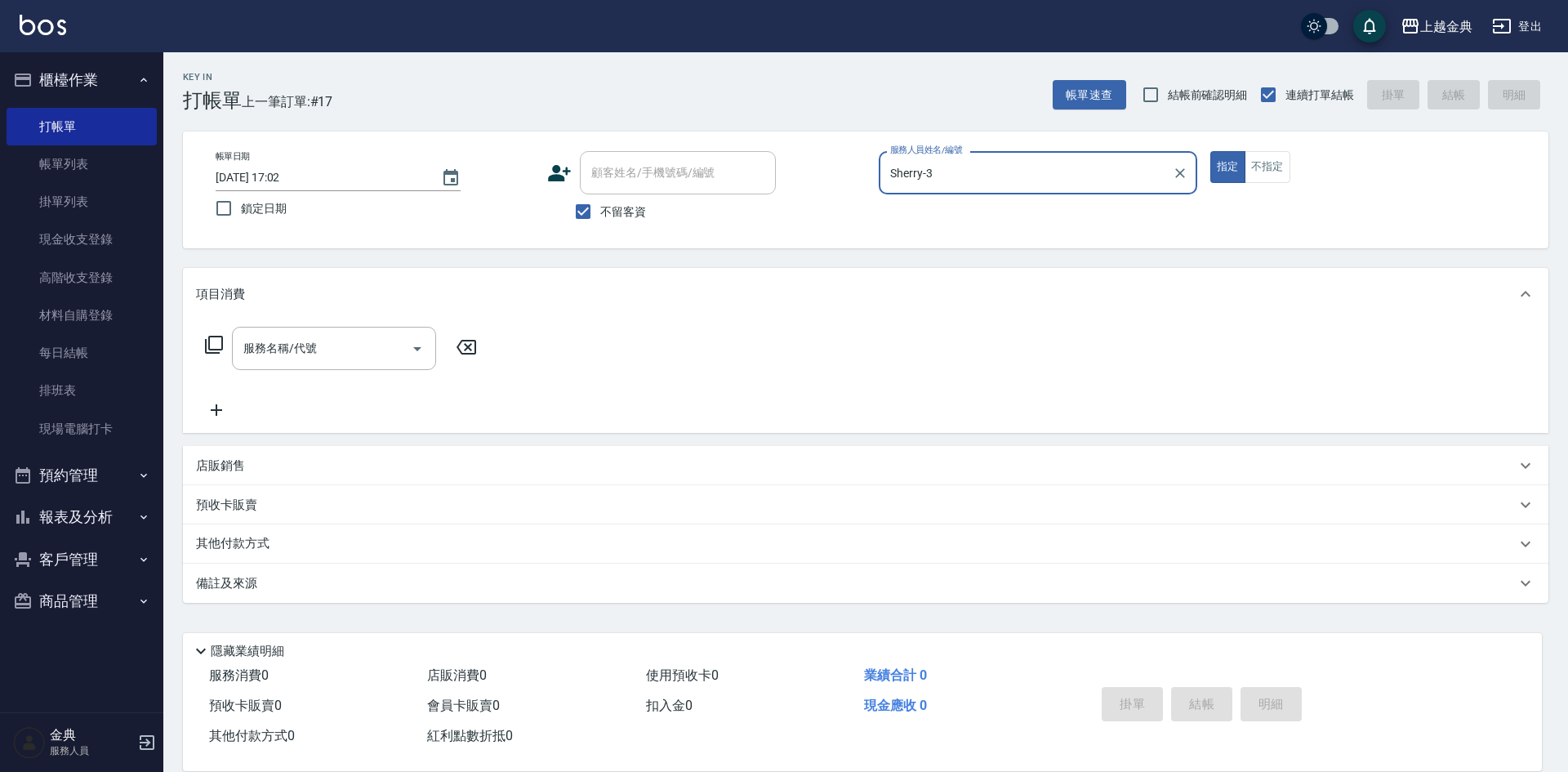
click at [230, 334] on div "服務名稱/代號 服務名稱/代號" at bounding box center [341, 348] width 291 height 43
click at [219, 341] on icon at bounding box center [213, 344] width 20 height 20
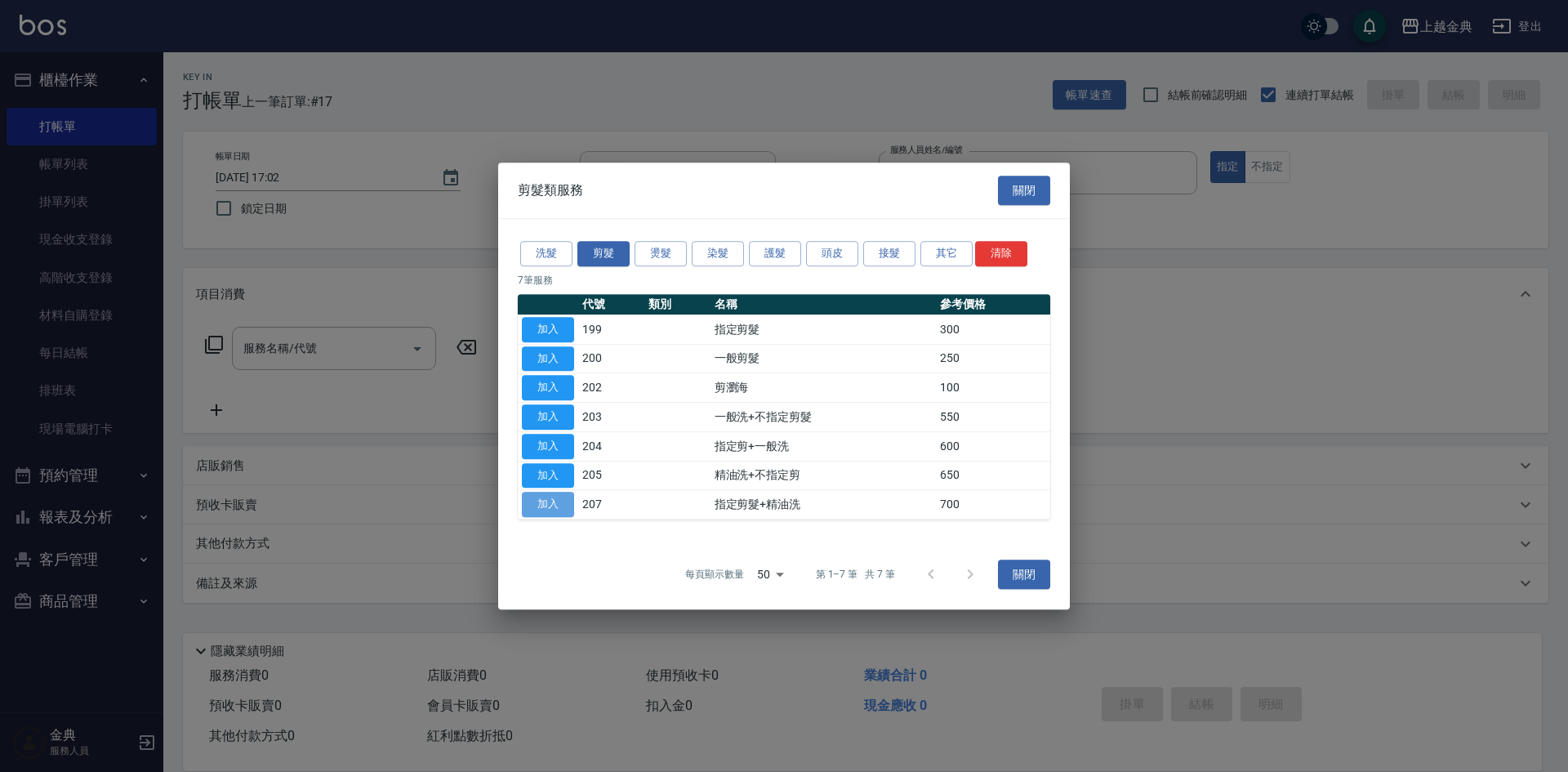
click at [566, 502] on button "加入" at bounding box center [548, 504] width 52 height 25
type input "指定剪髮+精油洗(207)"
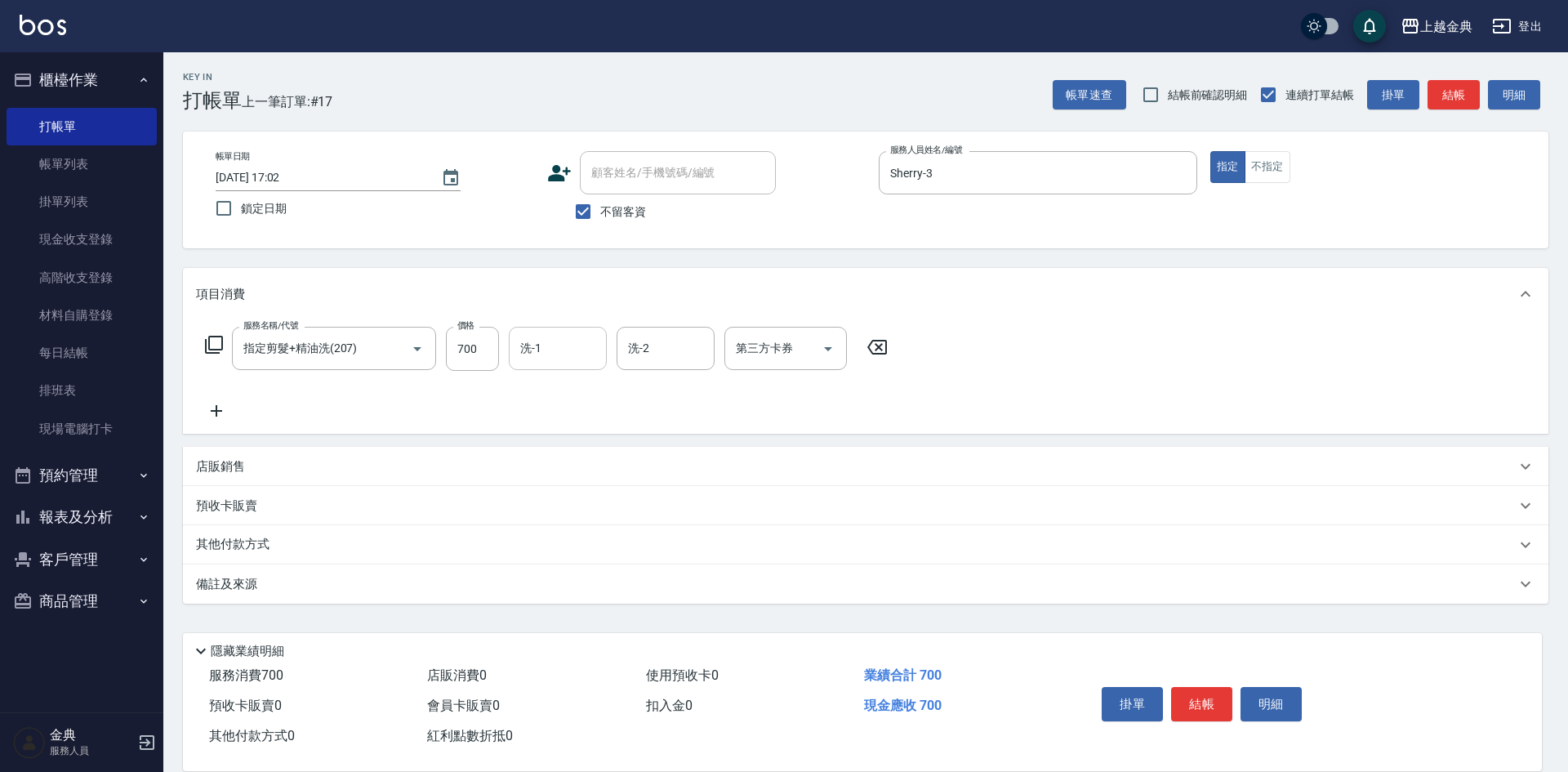
click at [552, 344] on input "洗-1" at bounding box center [558, 348] width 83 height 29
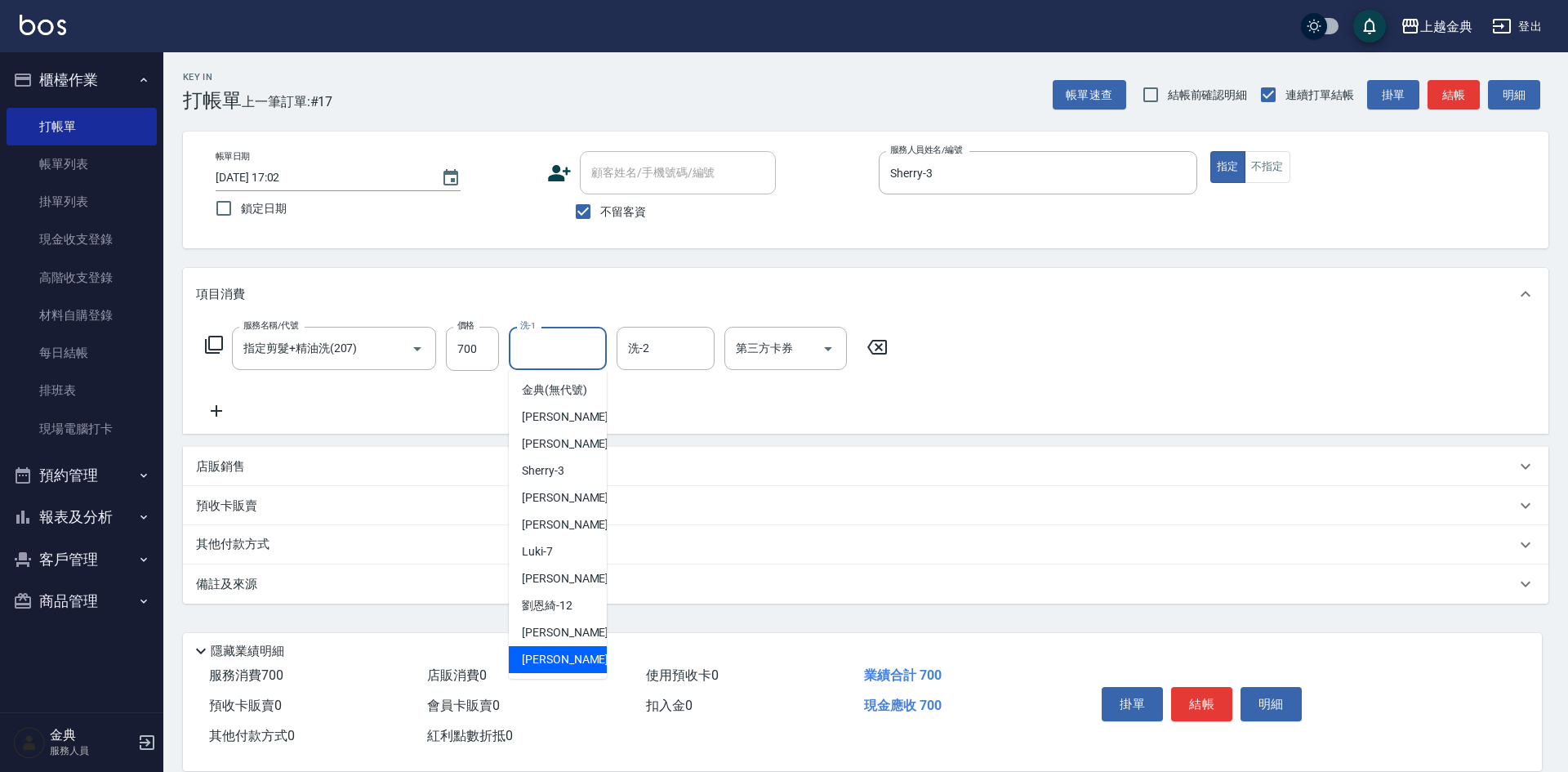
click at [553, 665] on div "[PERSON_NAME] -22" at bounding box center [558, 660] width 98 height 27
type input "[PERSON_NAME]-22"
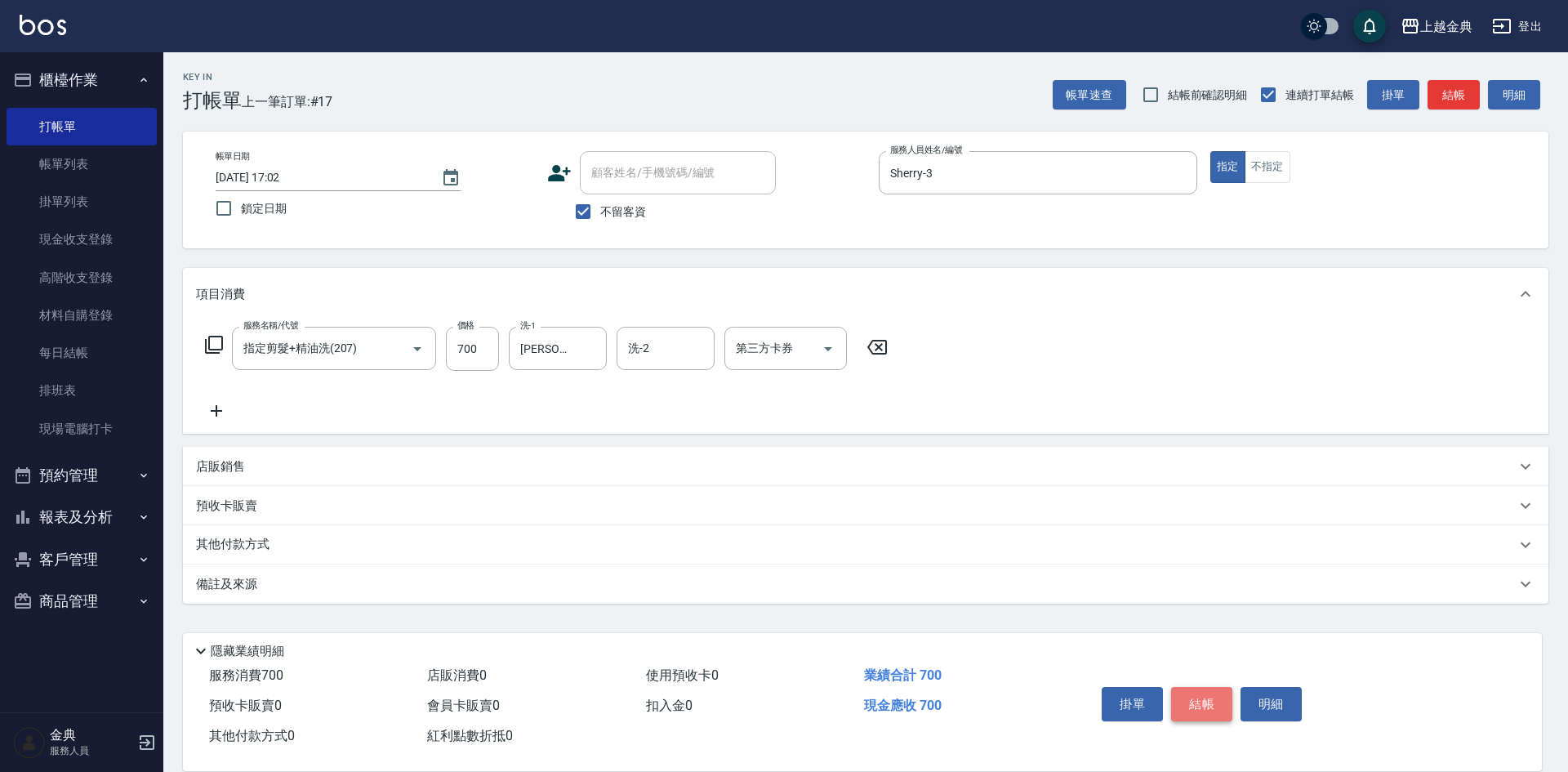
click at [1198, 698] on button "結帳" at bounding box center [1201, 704] width 61 height 35
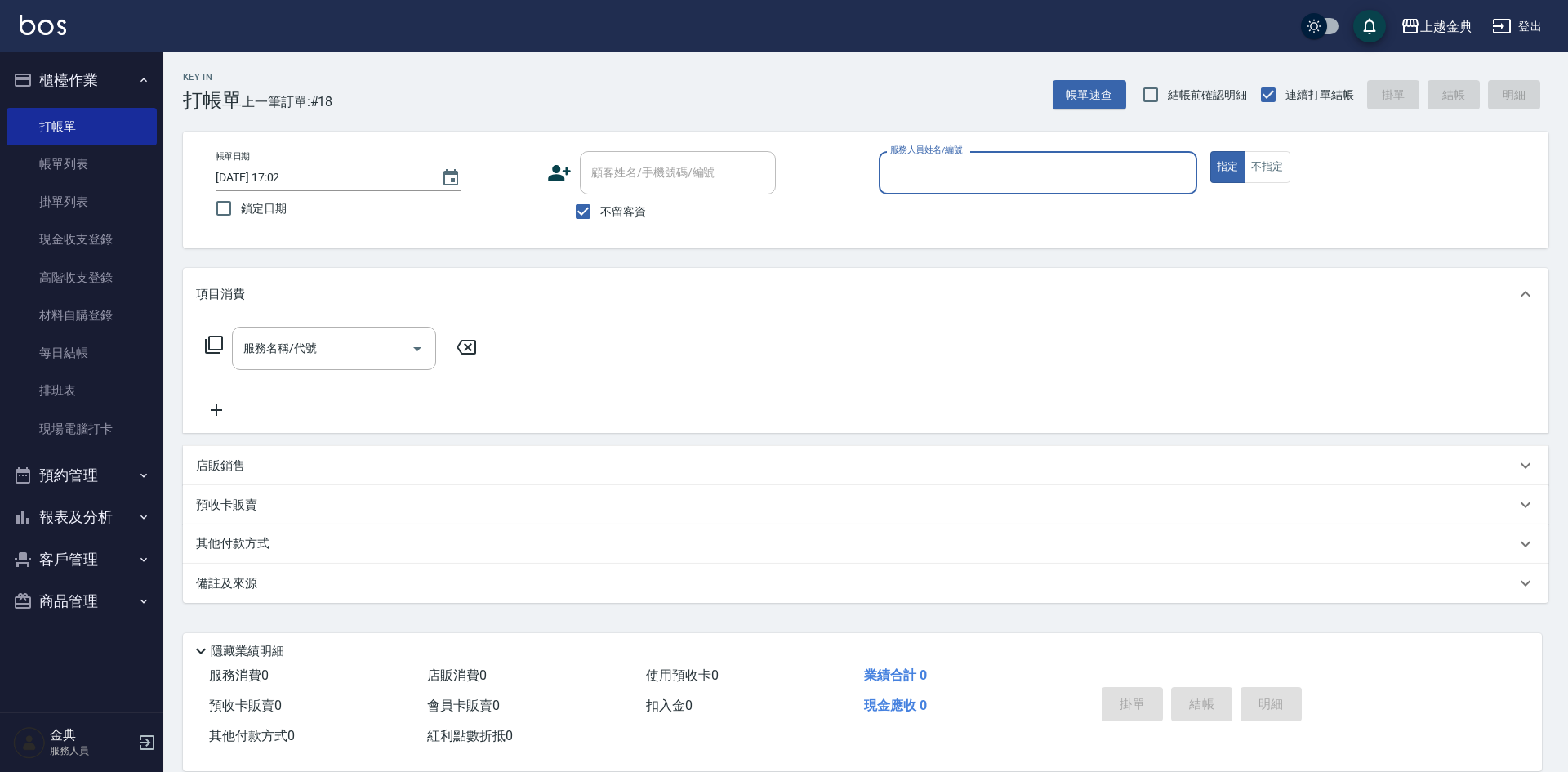
click at [104, 80] on button "櫃檯作業" at bounding box center [81, 80] width 151 height 42
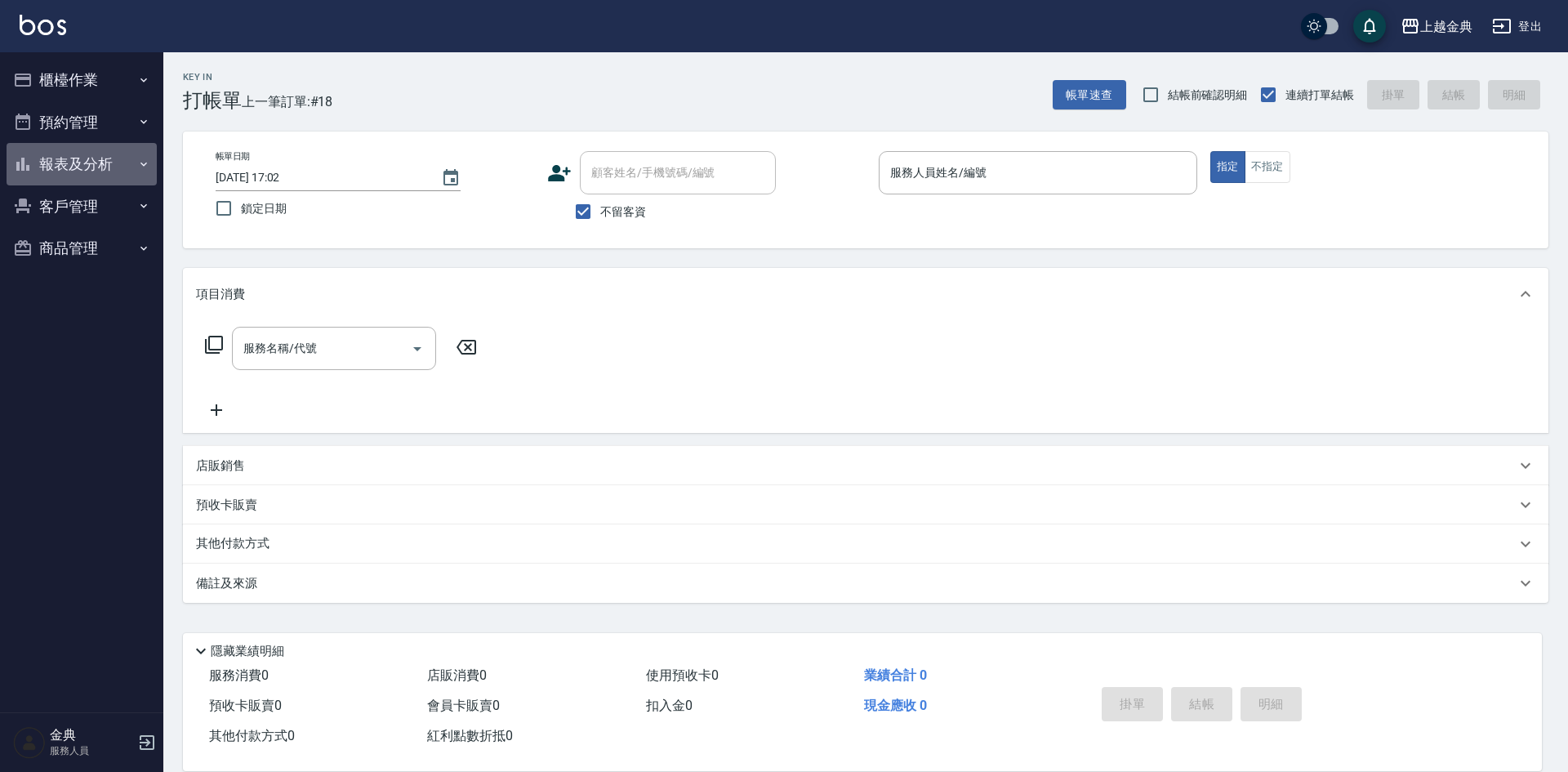
drag, startPoint x: 120, startPoint y: 143, endPoint x: 110, endPoint y: 153, distance: 14.1
click at [120, 147] on button "報表及分析" at bounding box center [81, 164] width 151 height 42
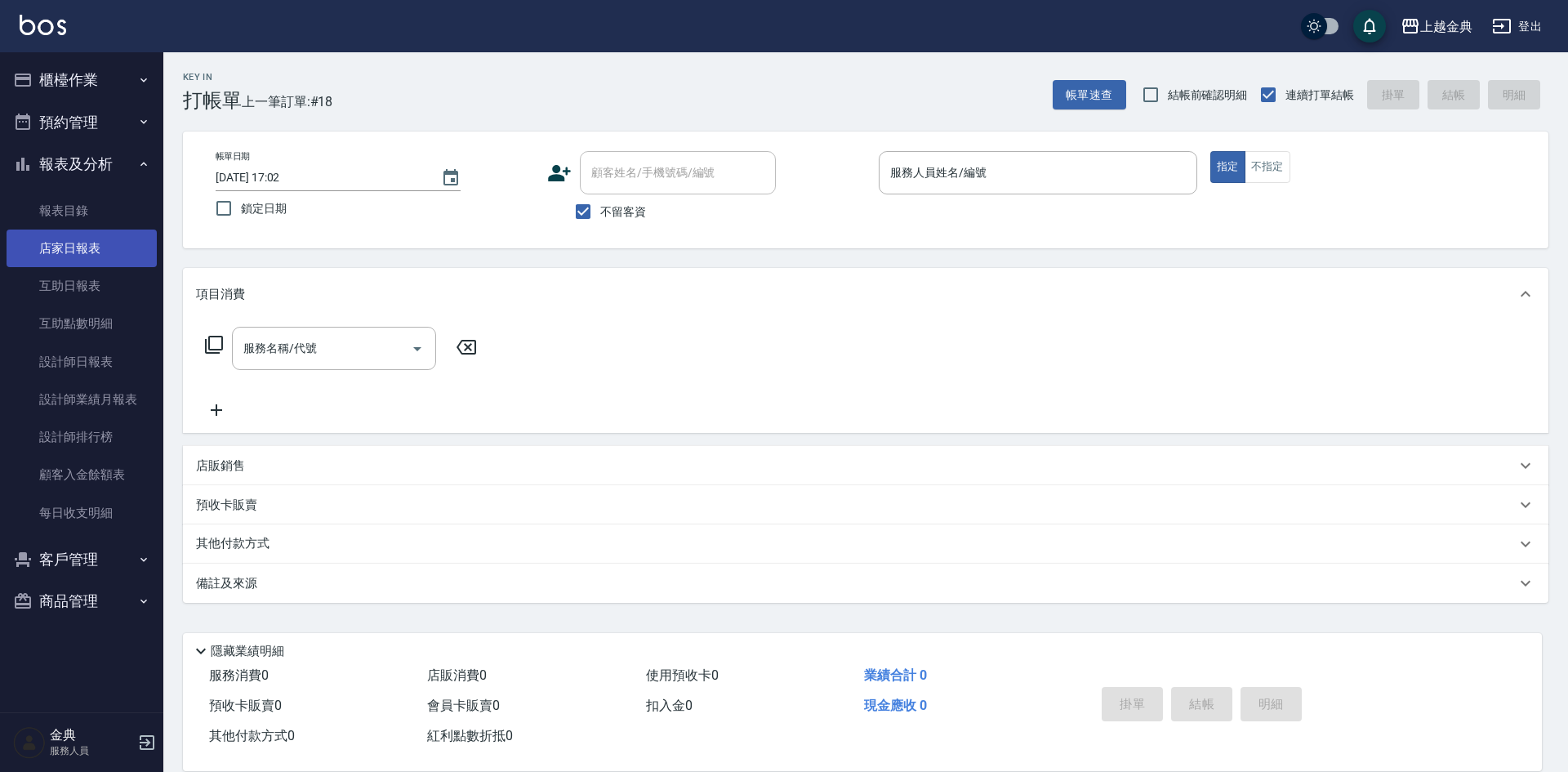
click at [80, 239] on link "店家日報表" at bounding box center [81, 248] width 151 height 37
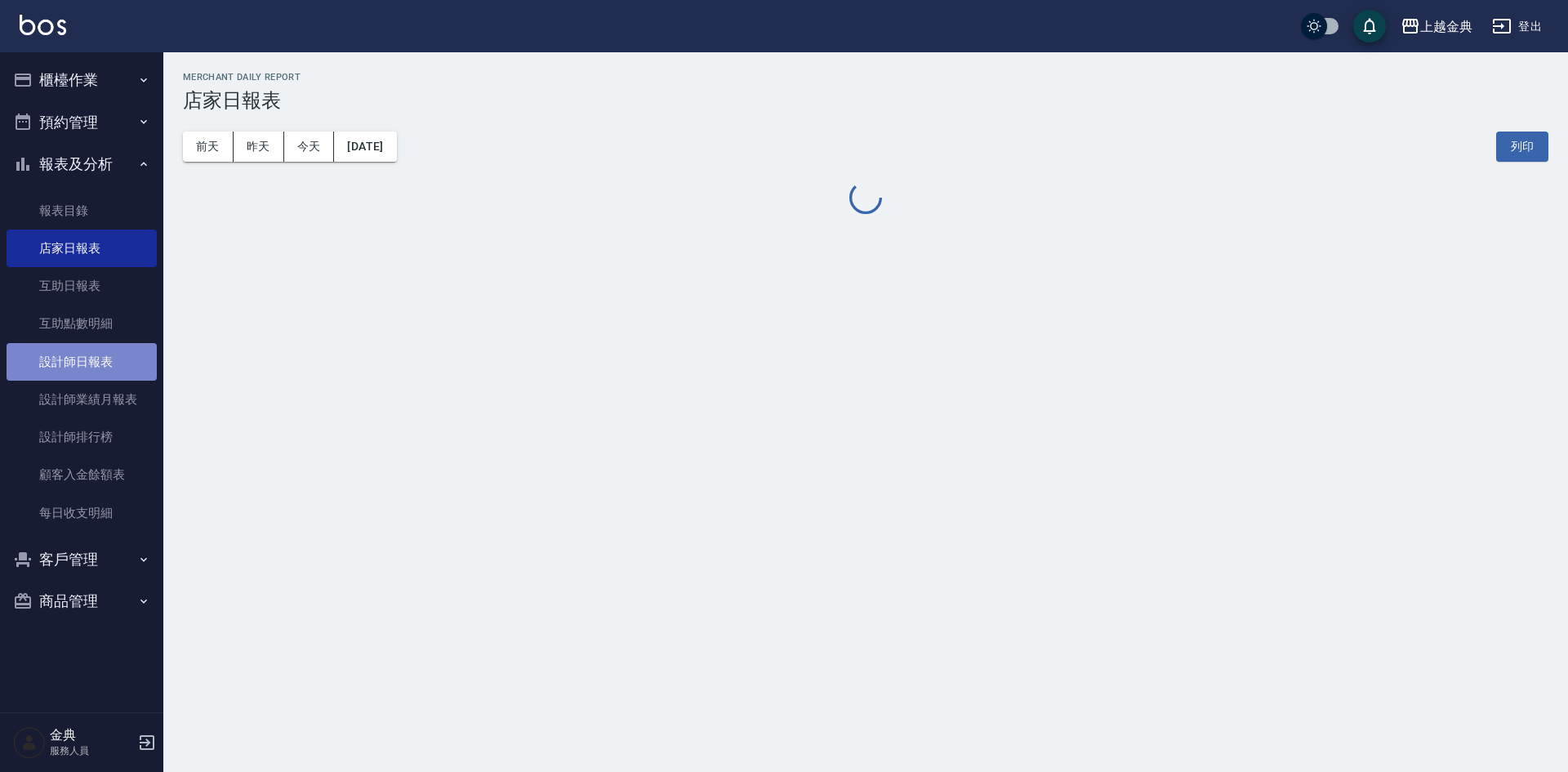
click at [125, 377] on link "設計師日報表" at bounding box center [81, 362] width 151 height 37
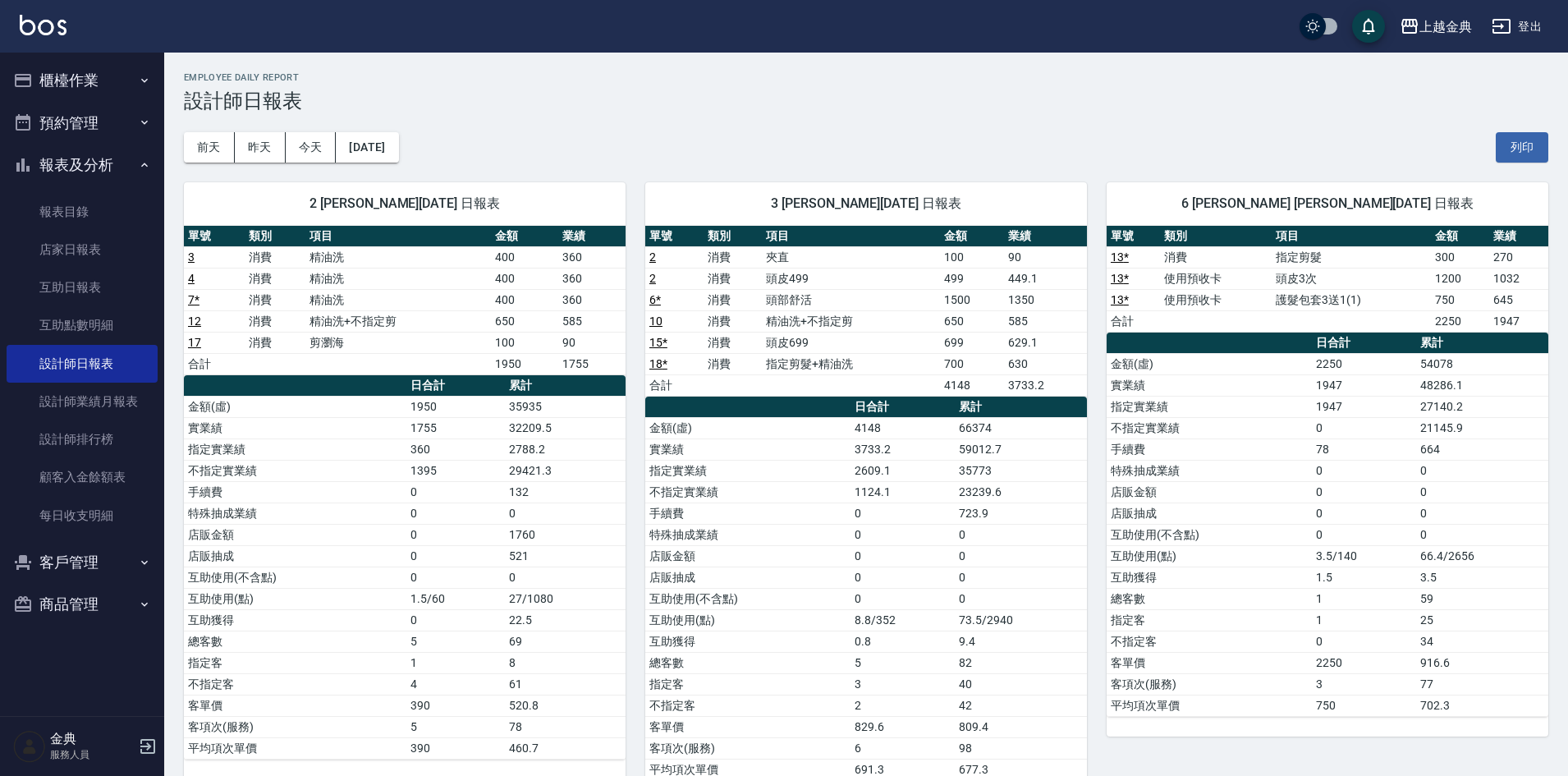
click at [82, 89] on button "櫃檯作業" at bounding box center [82, 80] width 151 height 42
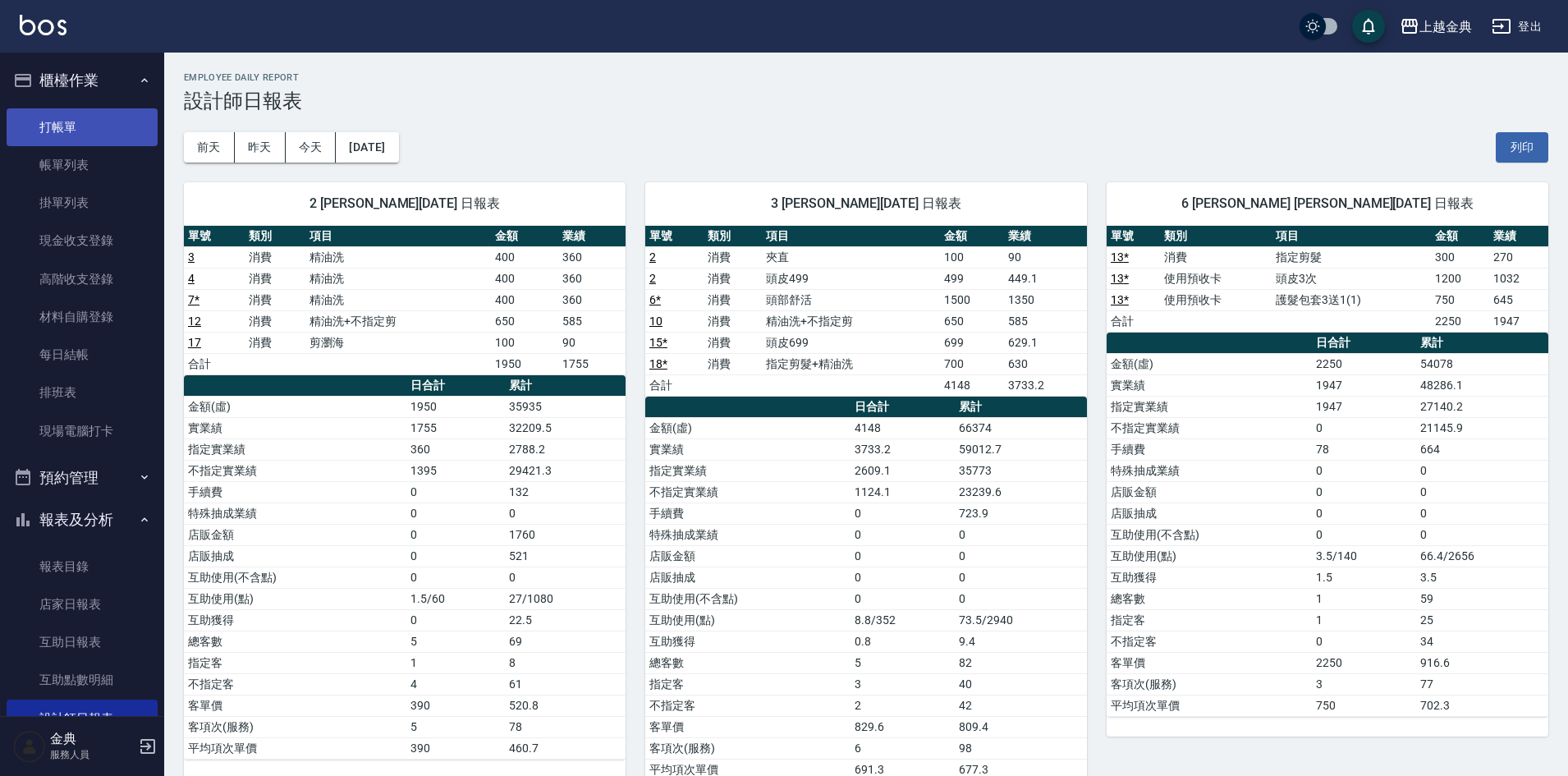
click at [87, 123] on link "打帳單" at bounding box center [82, 127] width 151 height 38
